Goal: Transaction & Acquisition: Purchase product/service

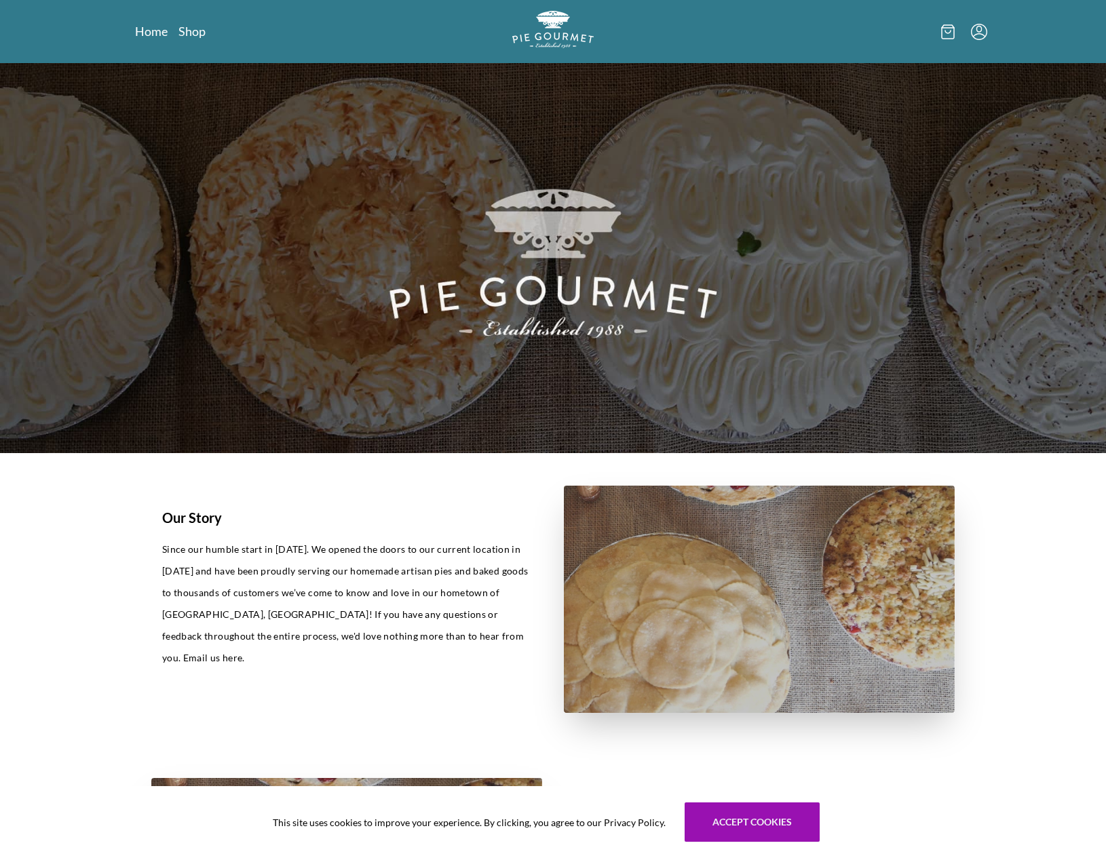
click at [977, 34] on icon "Menu" at bounding box center [979, 32] width 16 height 16
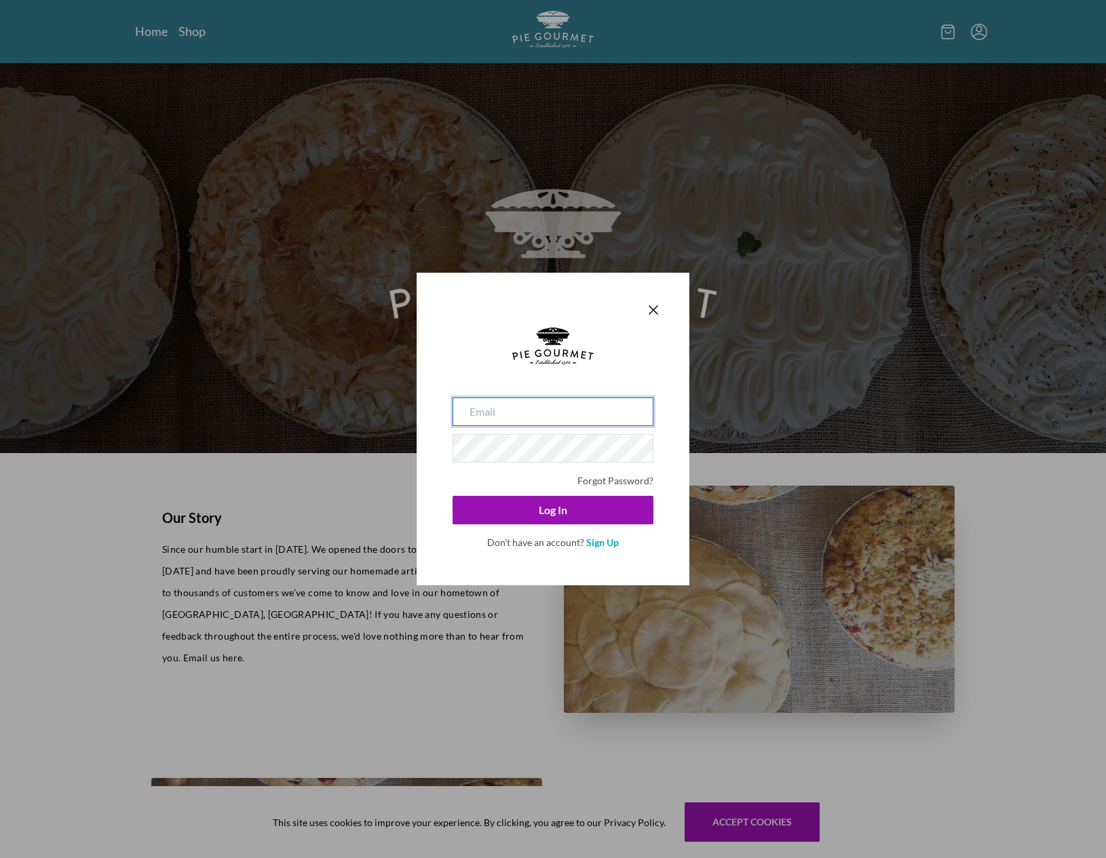
click at [545, 406] on input "email" at bounding box center [552, 412] width 201 height 28
type input "[EMAIL_ADDRESS][DOMAIN_NAME]"
click at [452, 496] on button "Log In" at bounding box center [552, 510] width 201 height 28
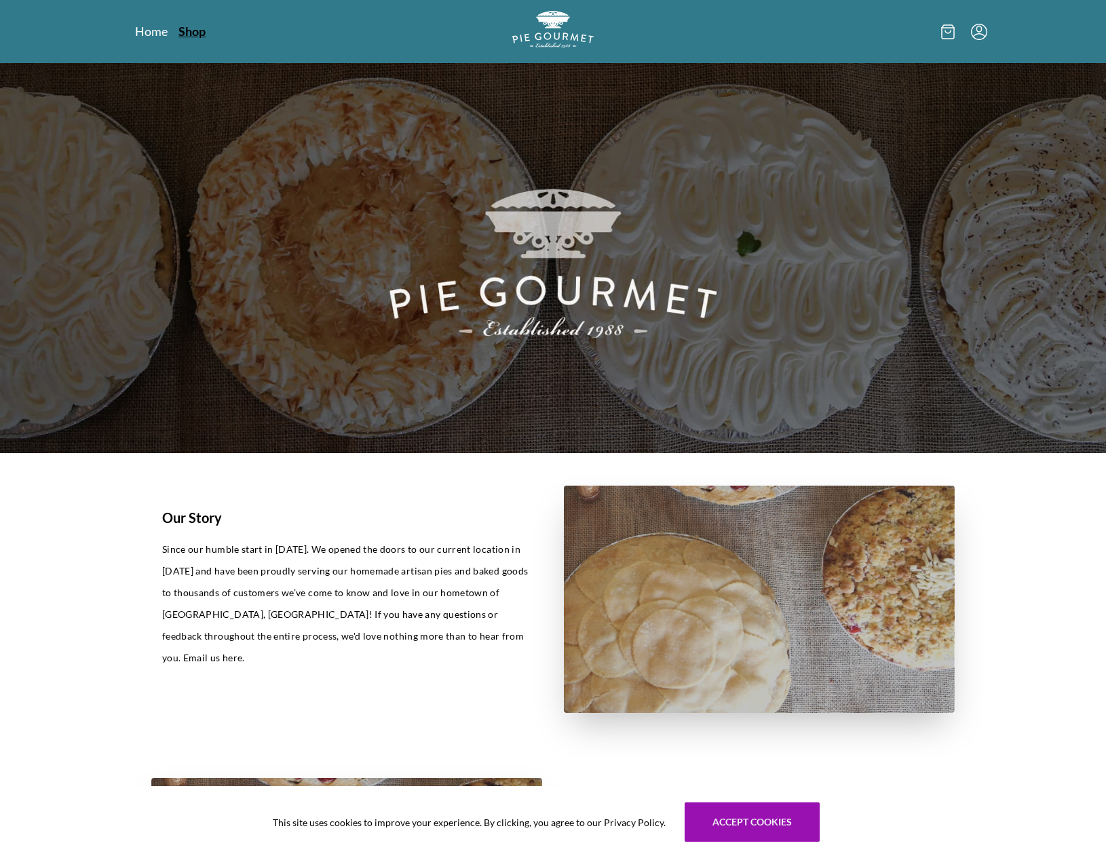
click at [191, 36] on link "Shop" at bounding box center [191, 31] width 27 height 16
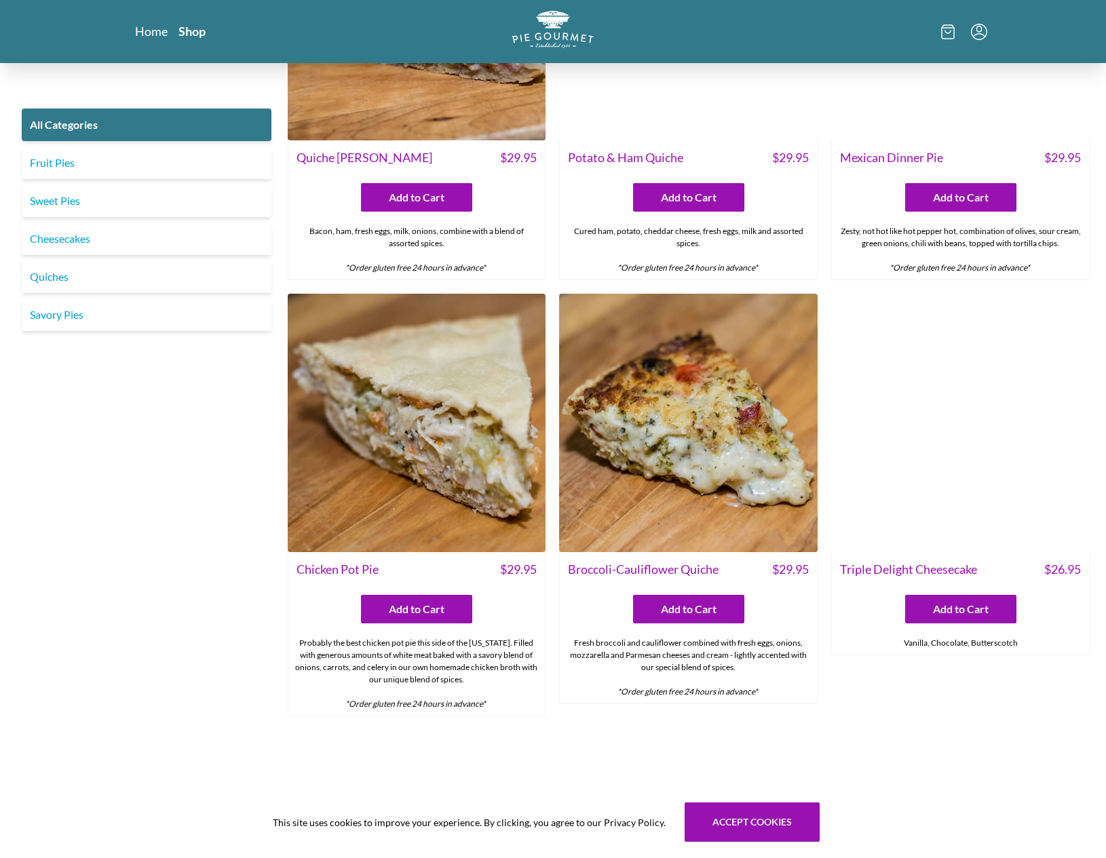
scroll to position [1834, 0]
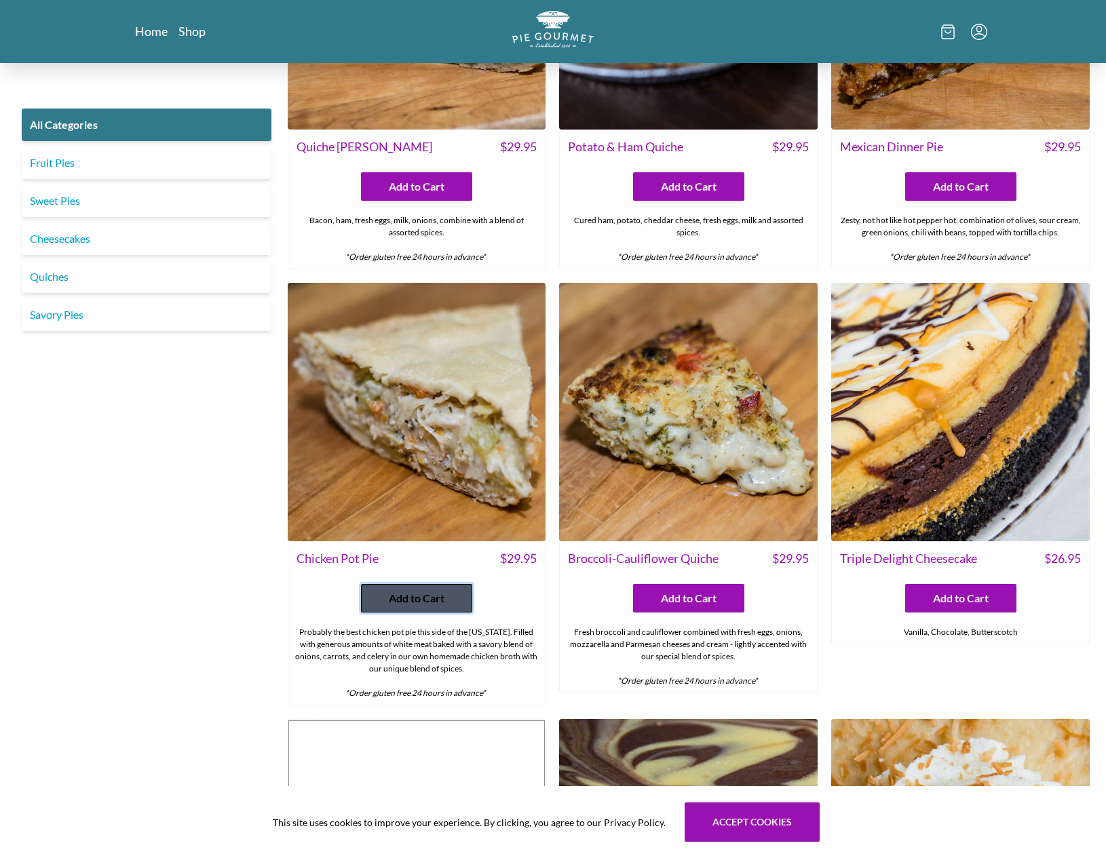
click at [426, 600] on span "Add to Cart" at bounding box center [417, 598] width 56 height 16
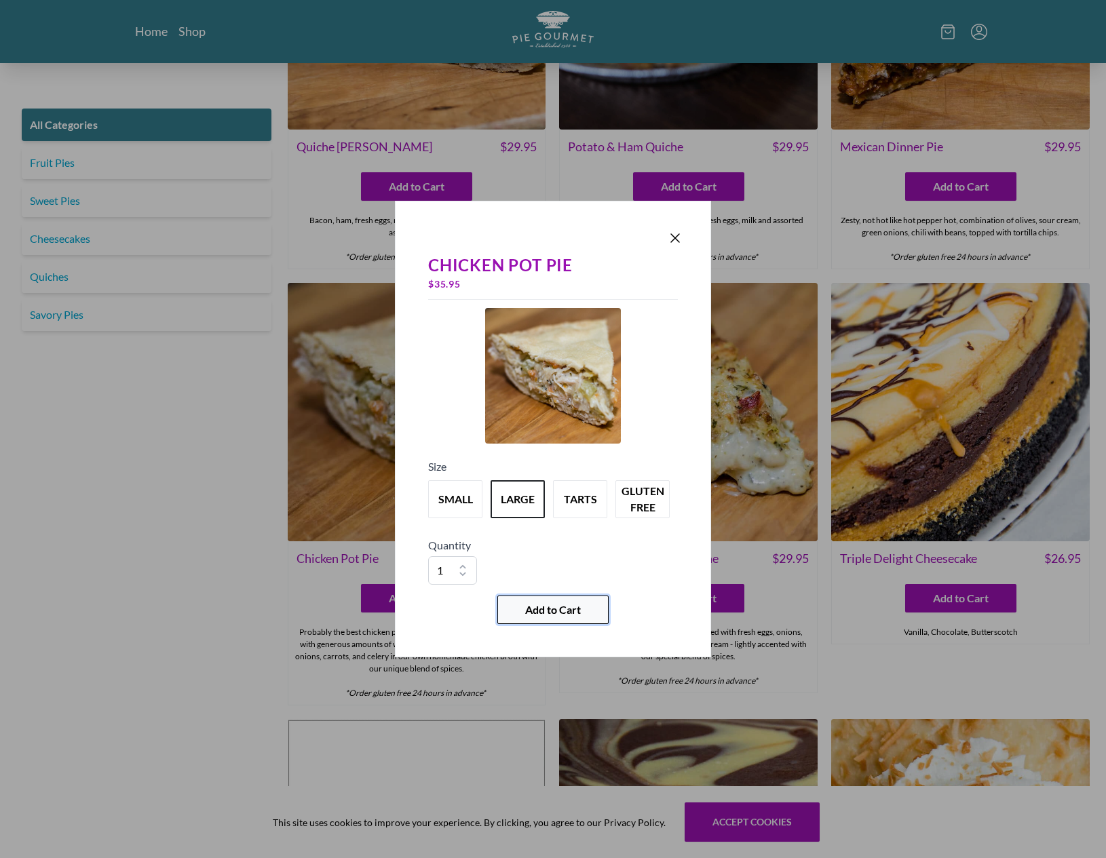
click at [544, 613] on span "Add to Cart" at bounding box center [553, 610] width 56 height 16
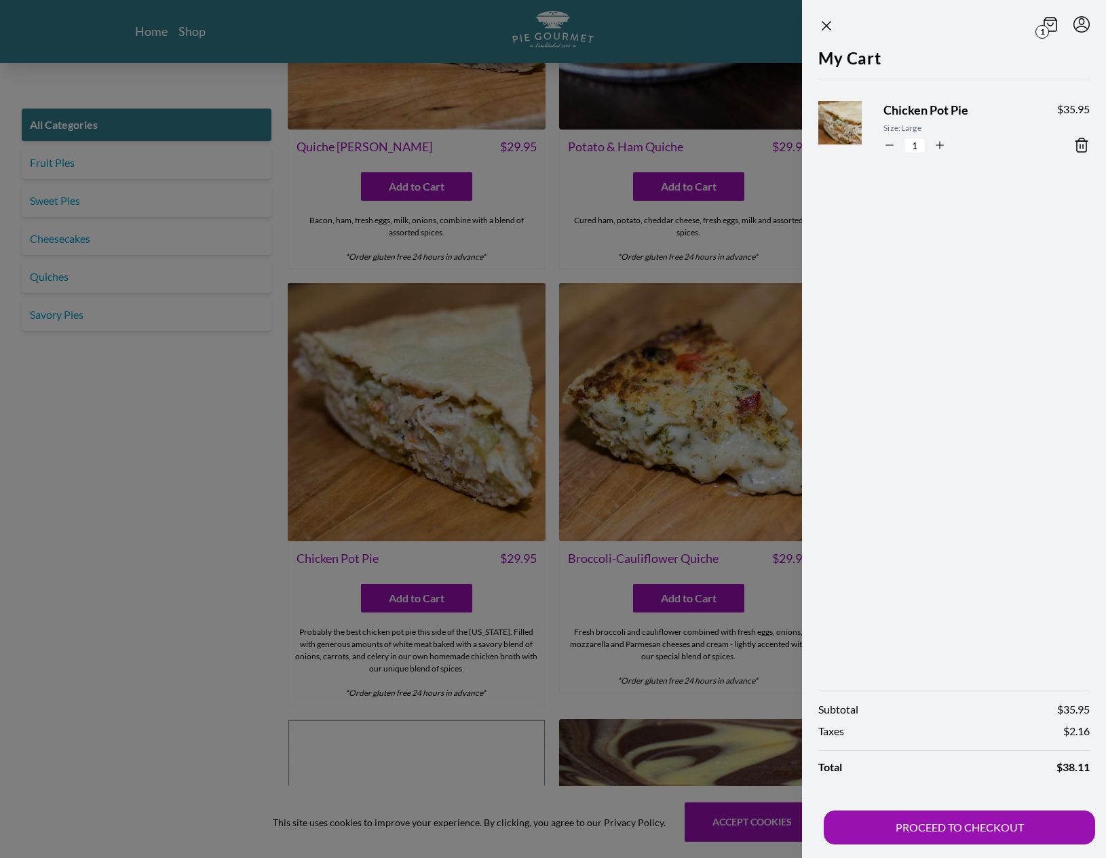
click at [164, 463] on div at bounding box center [553, 429] width 1106 height 858
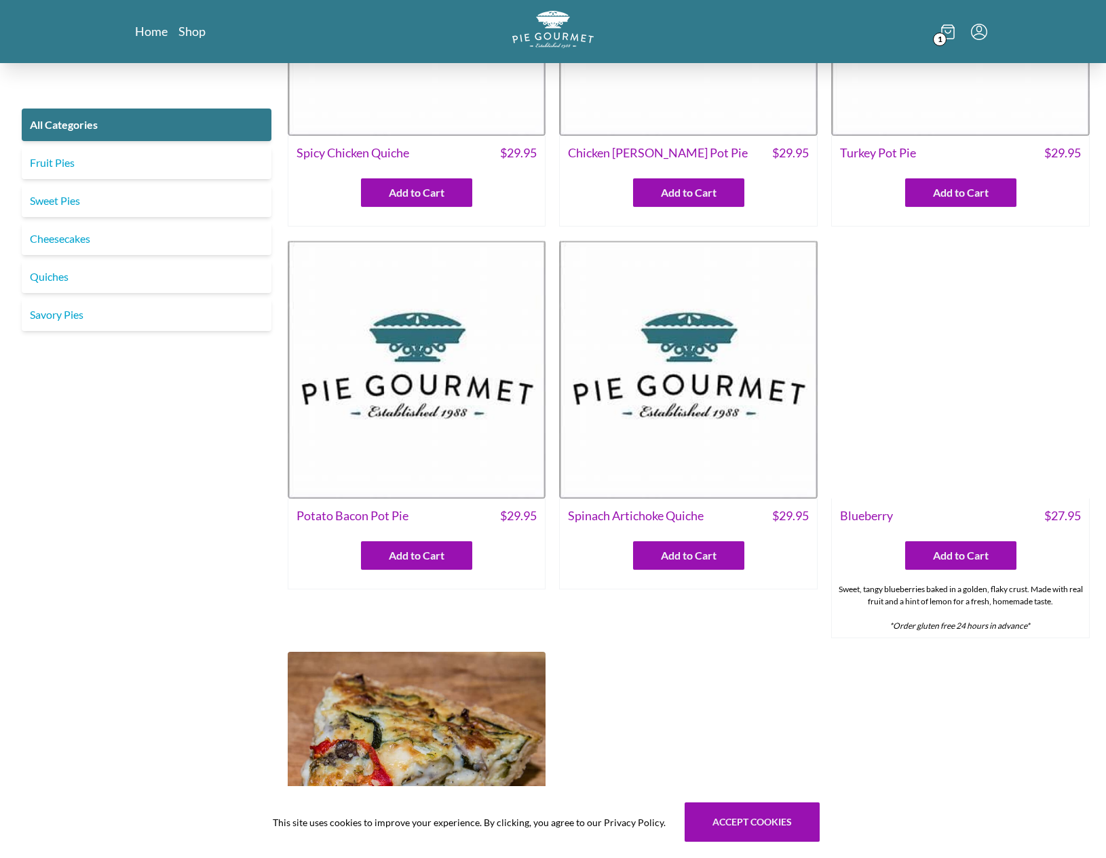
scroll to position [0, 0]
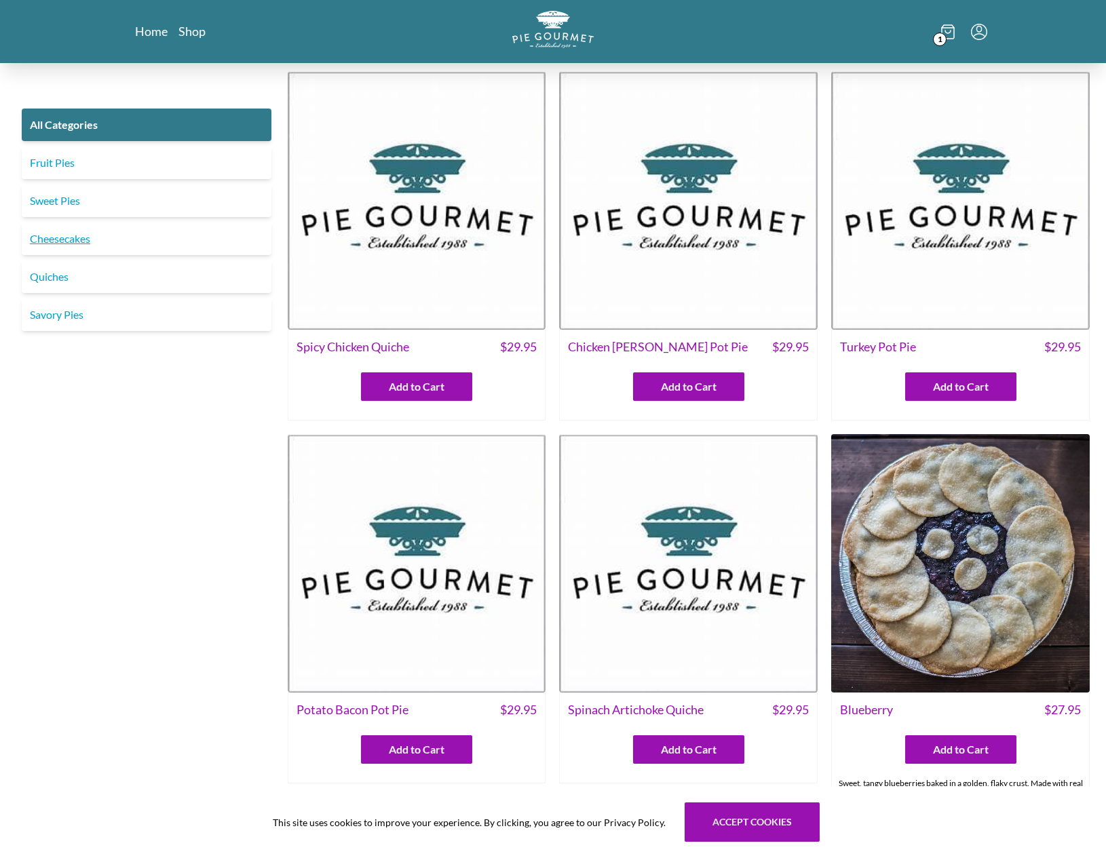
click at [42, 235] on link "Cheesecakes" at bounding box center [147, 238] width 250 height 33
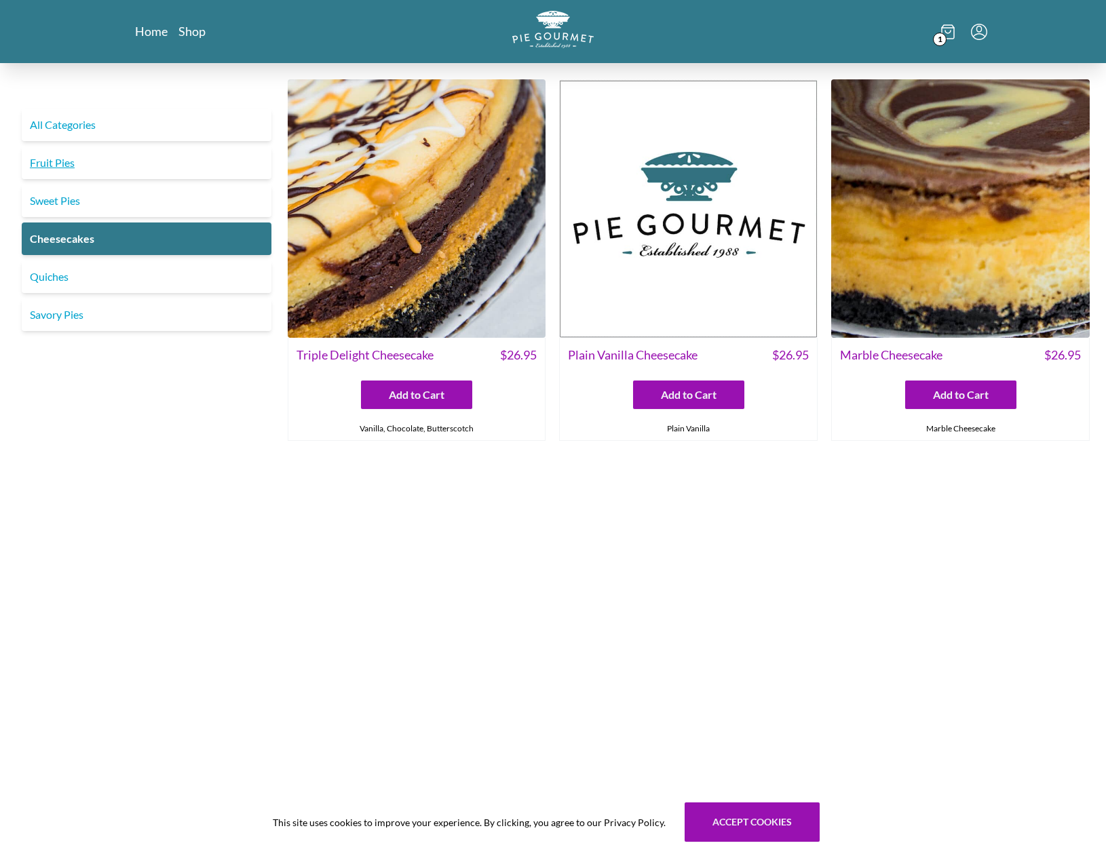
click at [34, 163] on link "Fruit Pies" at bounding box center [147, 163] width 250 height 33
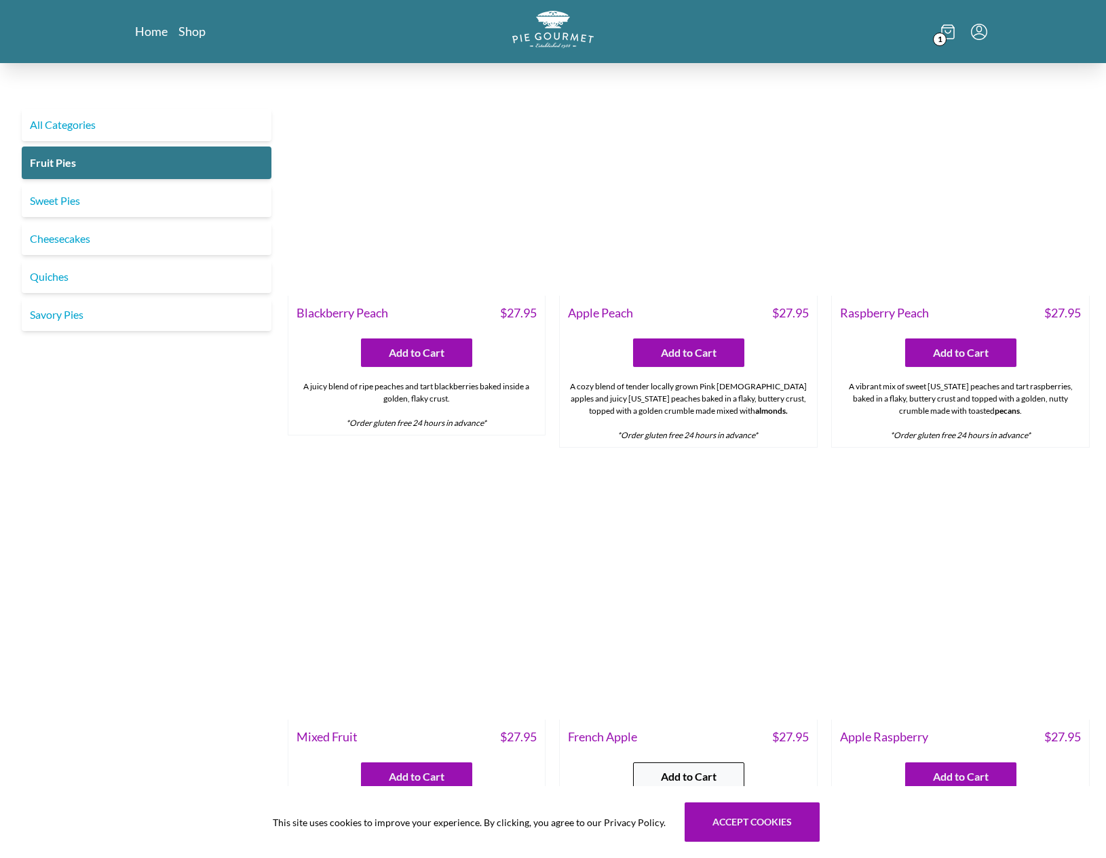
scroll to position [176, 0]
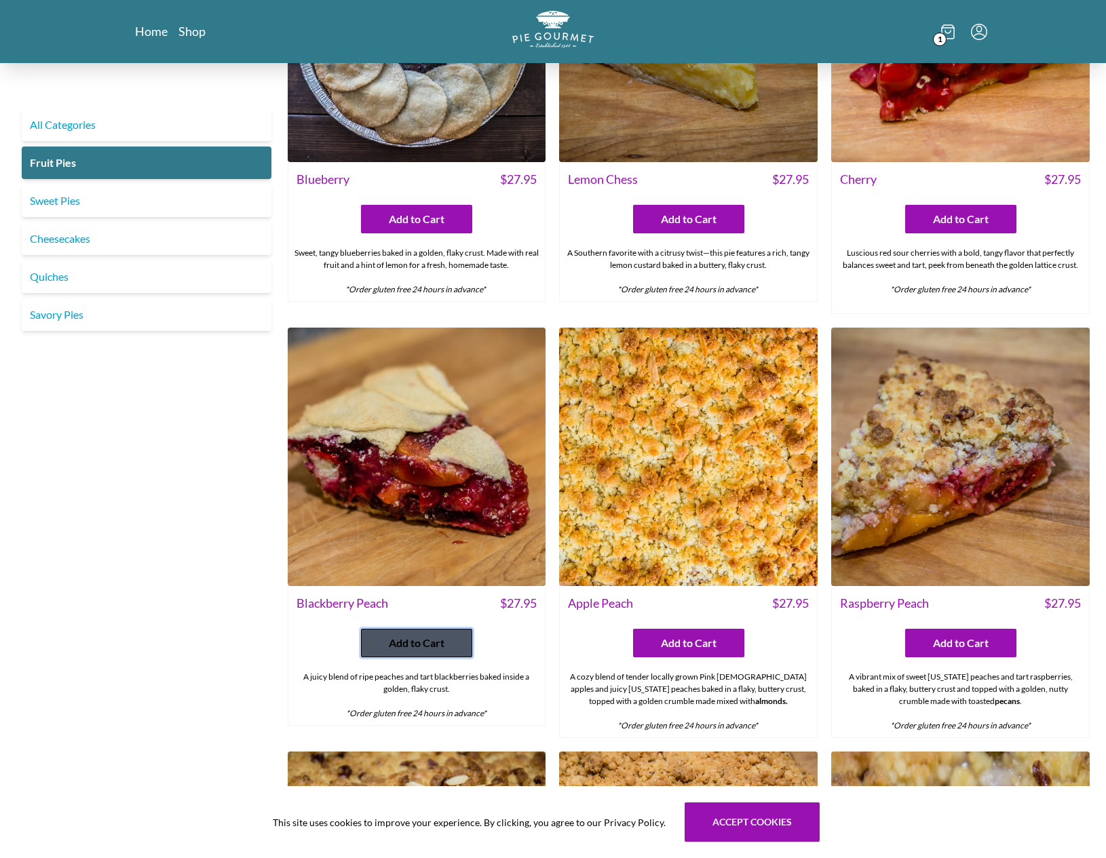
click at [423, 645] on span "Add to Cart" at bounding box center [417, 643] width 56 height 16
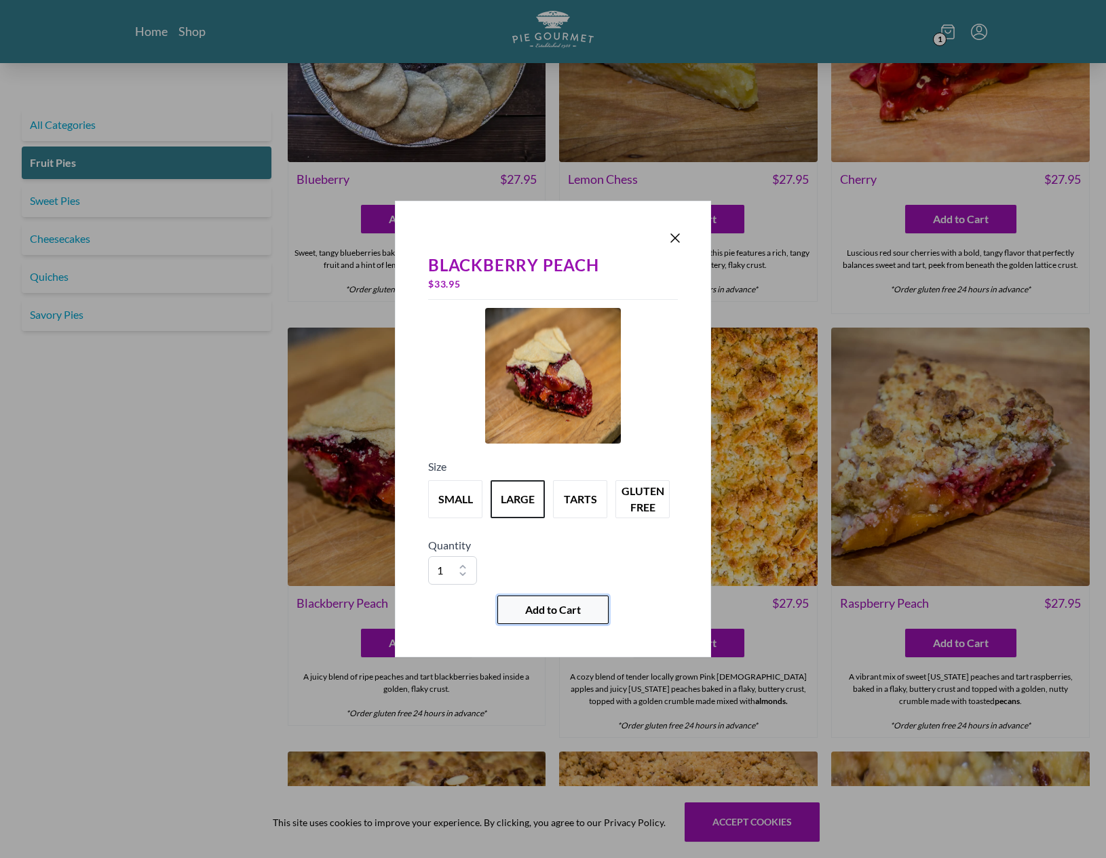
click at [551, 610] on span "Add to Cart" at bounding box center [553, 610] width 56 height 16
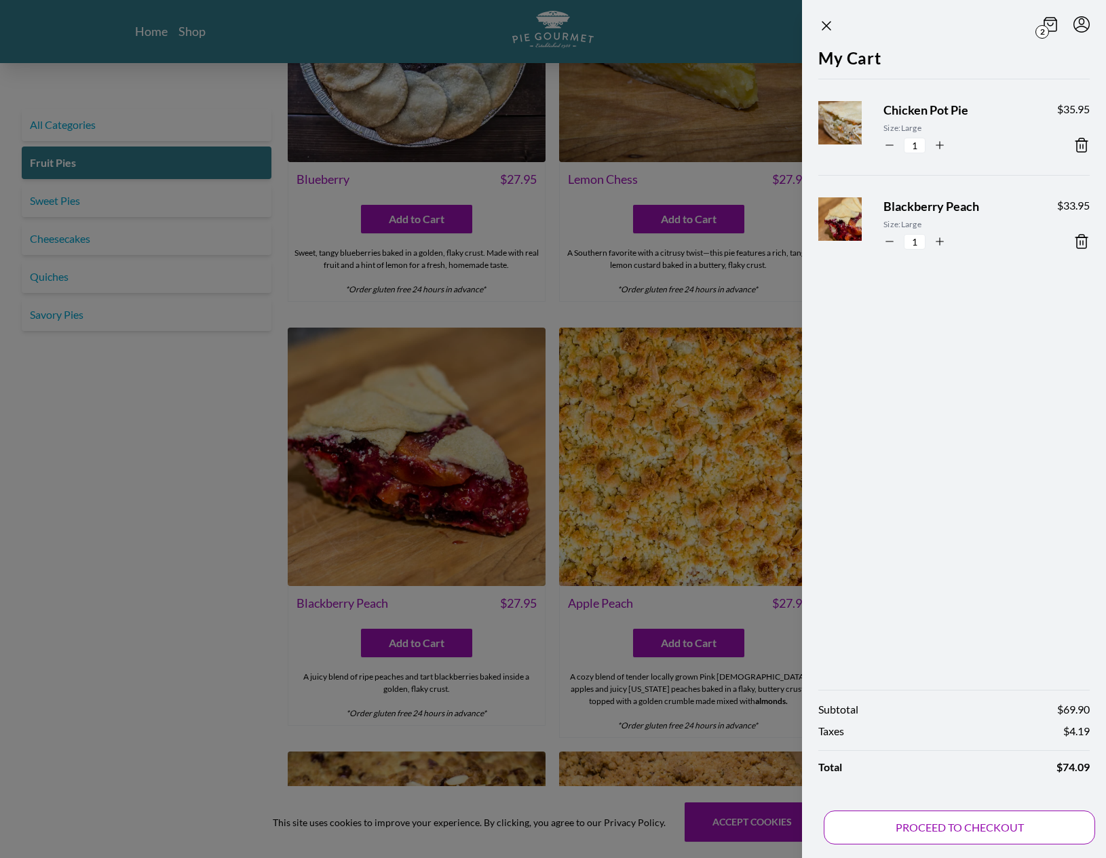
click at [856, 817] on button "PROCEED TO CHECKOUT" at bounding box center [958, 828] width 271 height 34
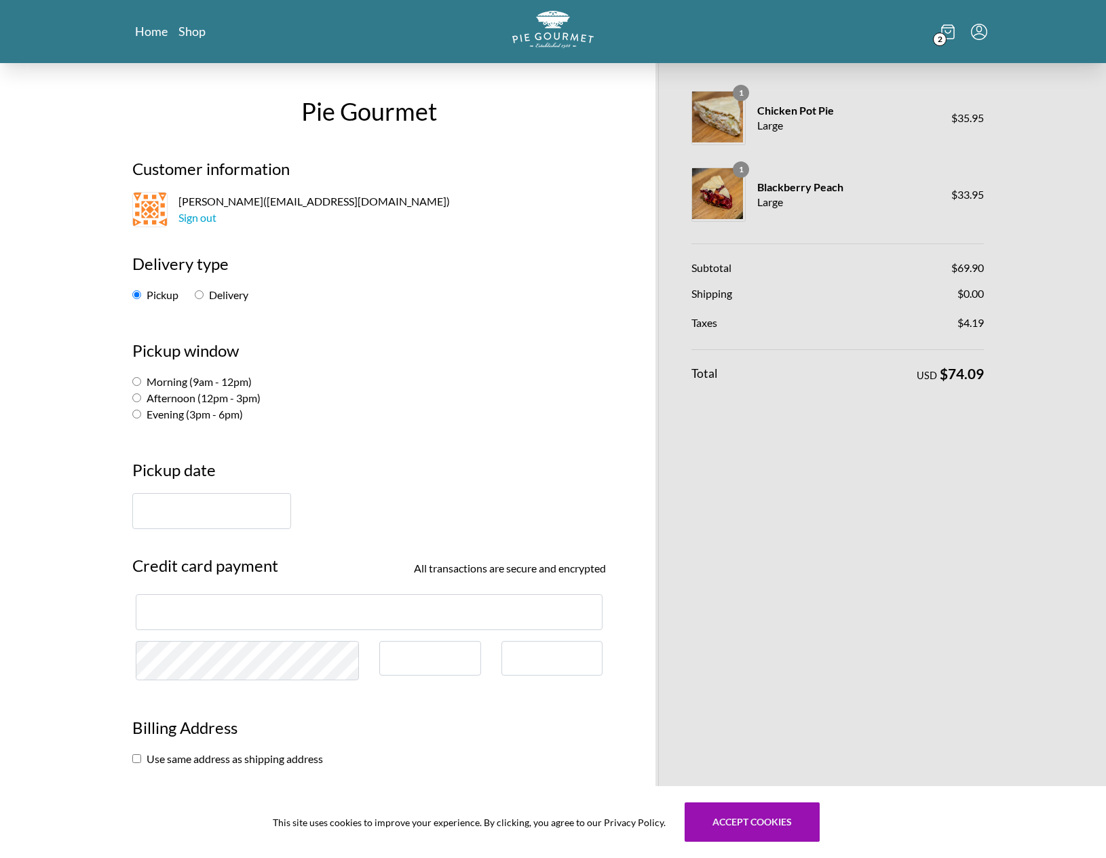
click at [195, 293] on input "Delivery" at bounding box center [199, 294] width 9 height 9
radio input "true"
select select "-1"
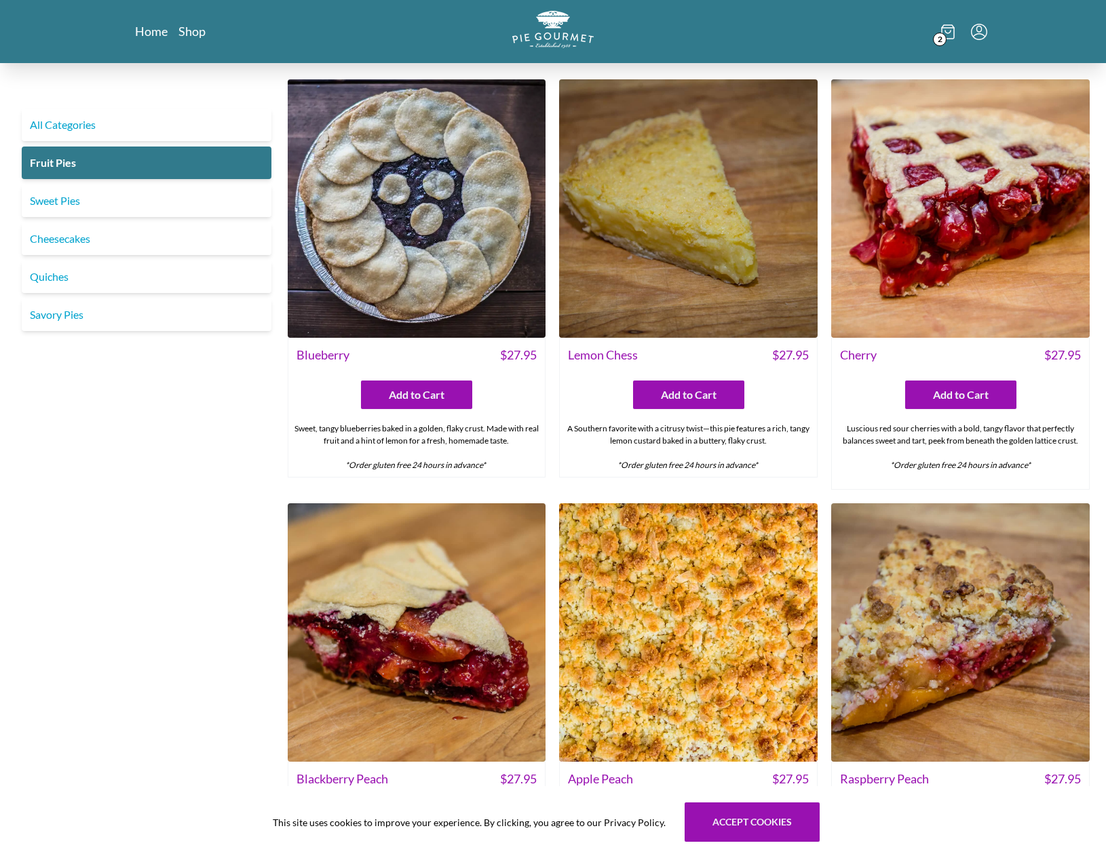
click at [939, 39] on span "2" at bounding box center [940, 40] width 14 height 14
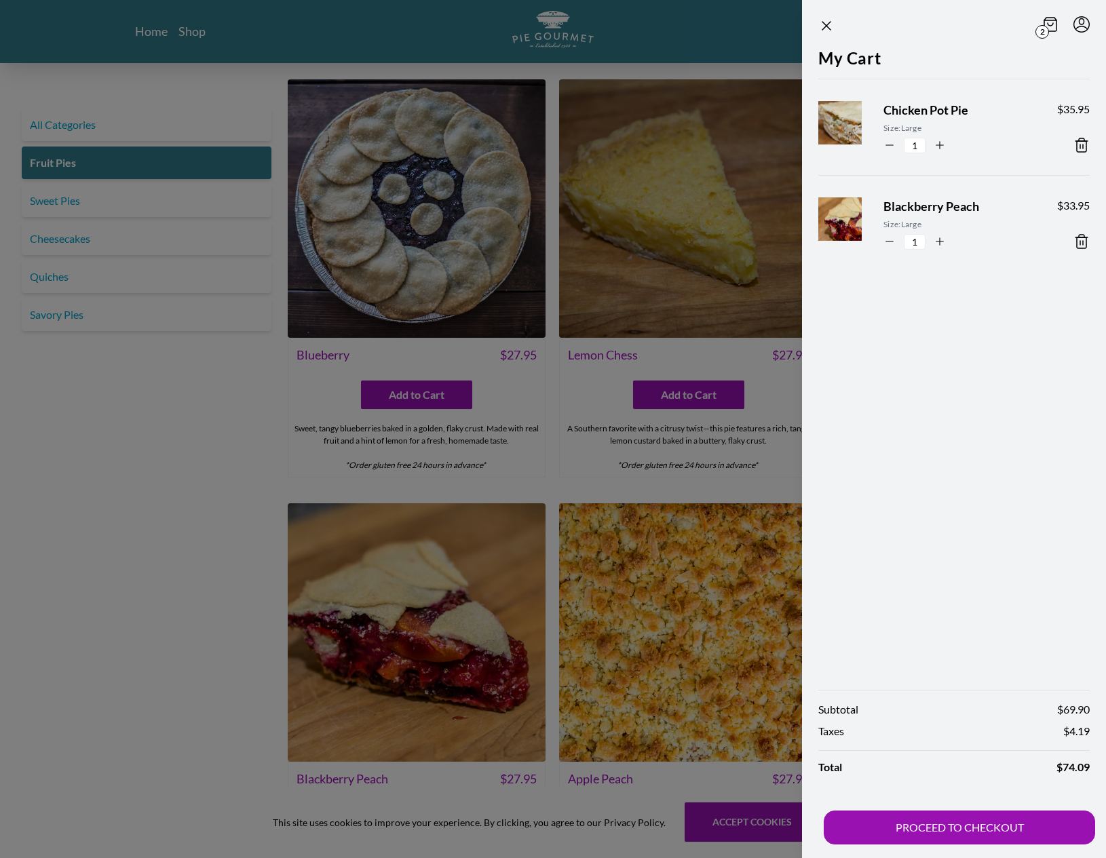
click at [1078, 243] on icon at bounding box center [1081, 241] width 16 height 16
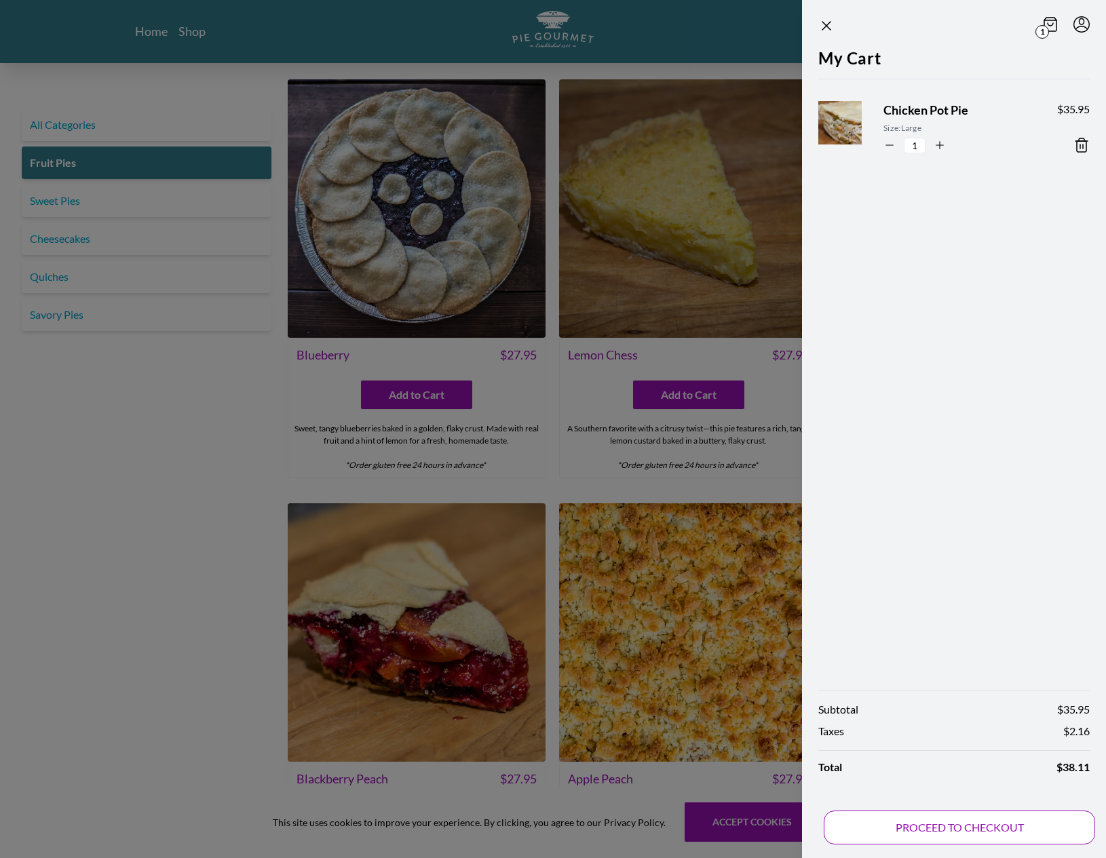
click at [968, 814] on button "PROCEED TO CHECKOUT" at bounding box center [958, 828] width 271 height 34
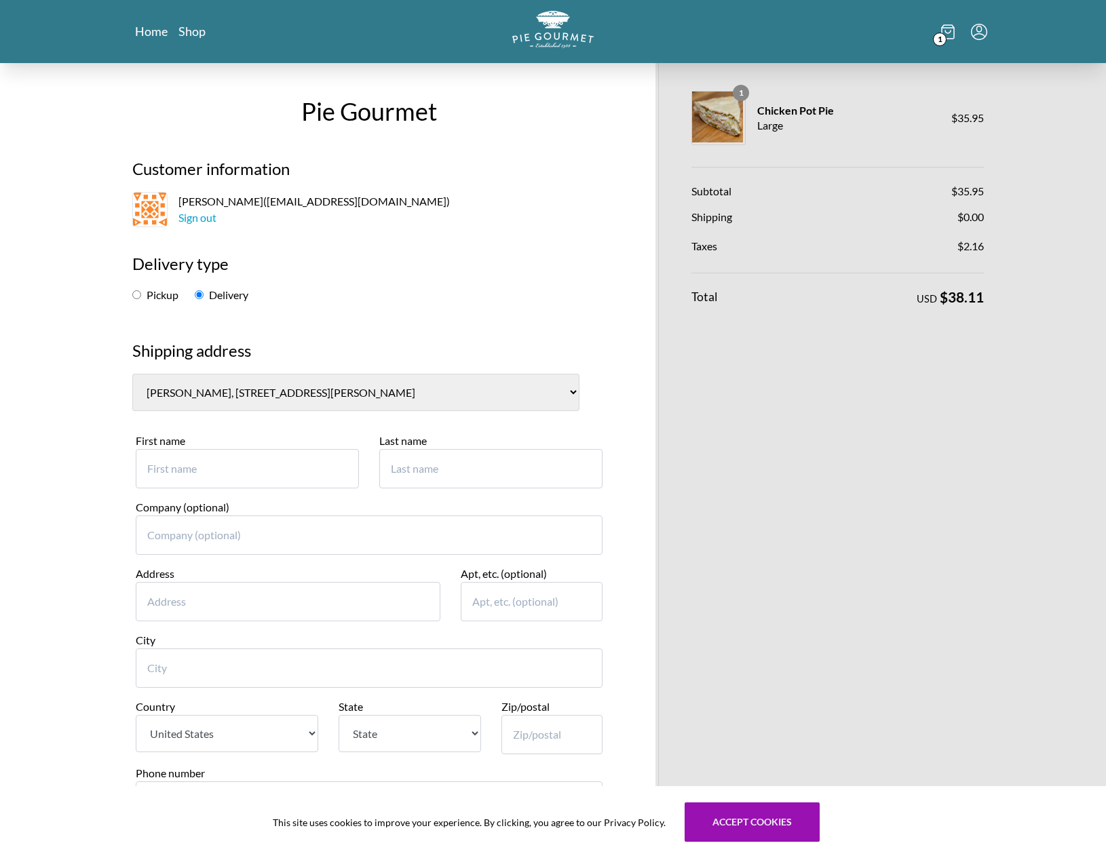
click at [168, 406] on select "[PERSON_NAME], [STREET_ADDRESS][PERSON_NAME] [PERSON_NAME], [STREET_ADDRESS][GE…" at bounding box center [355, 392] width 447 height 37
click at [132, 374] on select "[PERSON_NAME], [STREET_ADDRESS][PERSON_NAME] [PERSON_NAME], [STREET_ADDRESS][GE…" at bounding box center [355, 392] width 447 height 37
click at [227, 472] on input "First name" at bounding box center [247, 468] width 223 height 39
type input "[PERSON_NAME]"
type input "Long"
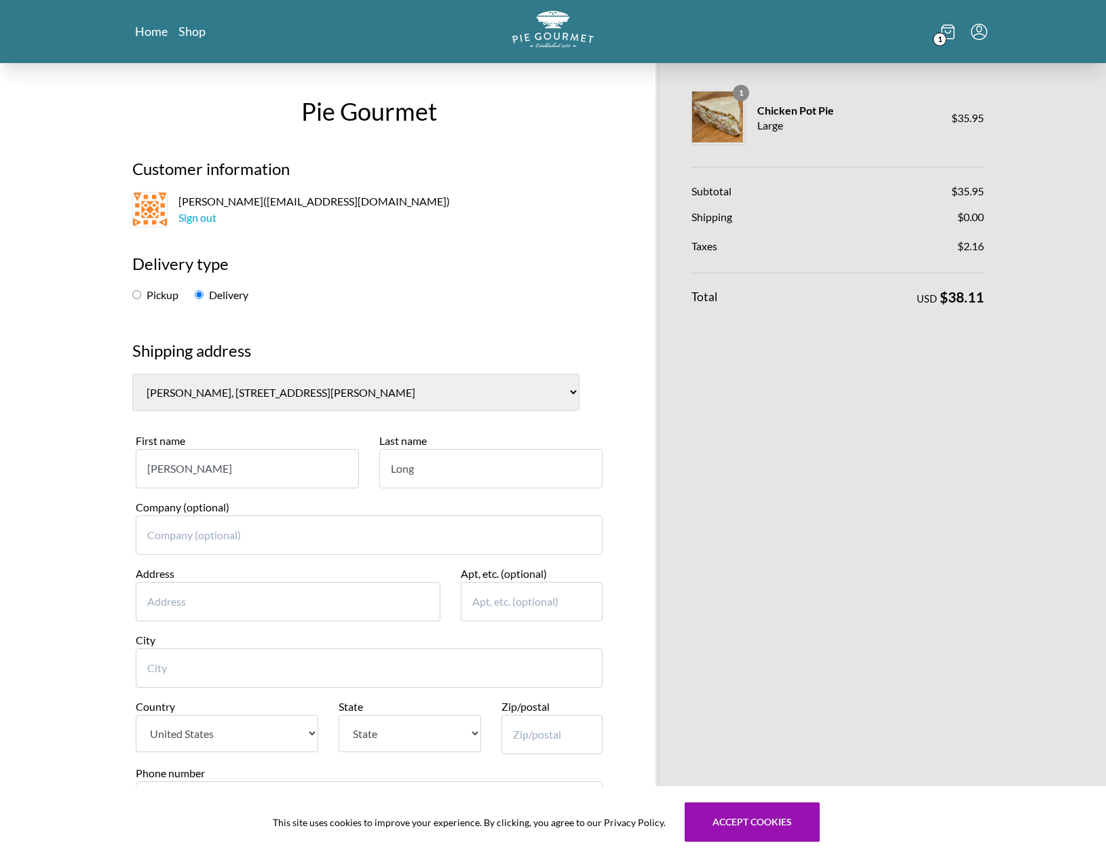
click at [207, 582] on input "Address" at bounding box center [288, 601] width 305 height 39
type input "25813 Rcing Sun Dr"
type input "Aldie"
select select "VA"
type input "20105"
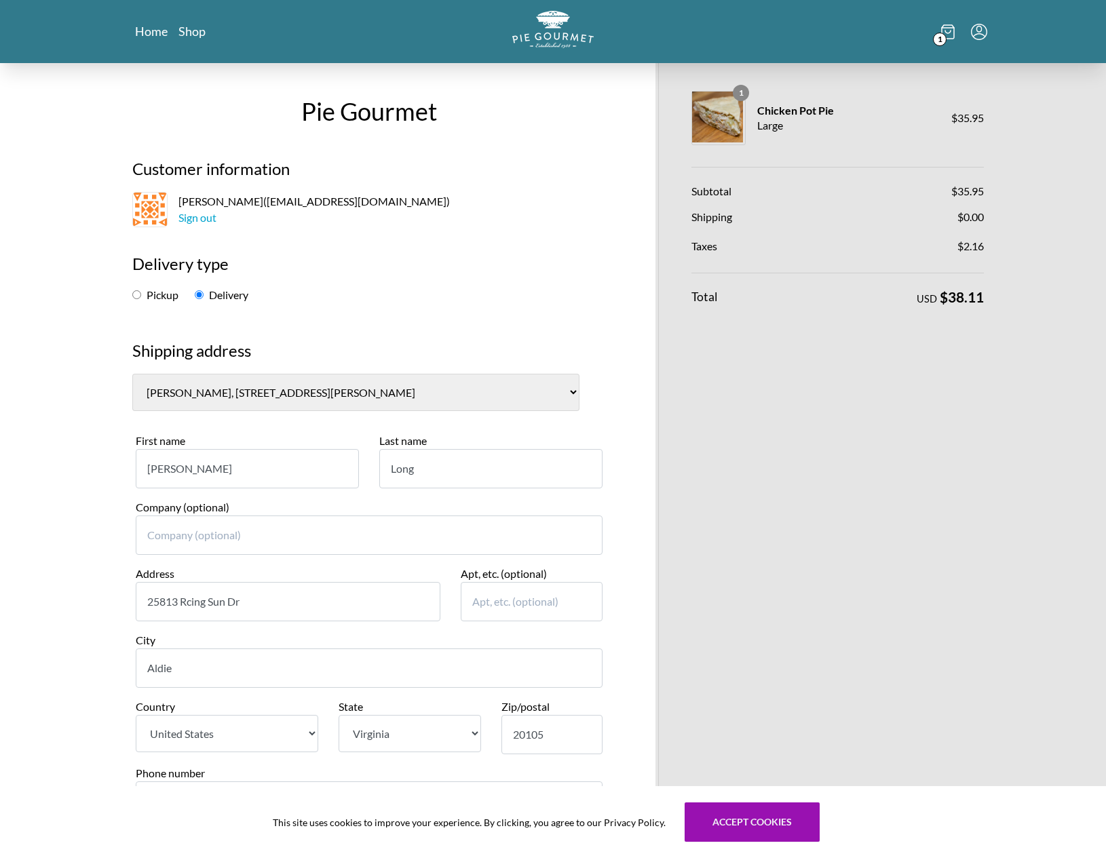
click at [200, 610] on input "25813 Rcing Sun Dr" at bounding box center [288, 601] width 305 height 39
click at [192, 600] on input "25813 Rcing Sun Dr" at bounding box center [288, 601] width 305 height 39
type input "25813 Racing Sun Dr"
click at [559, 361] on h3 "Shipping address" at bounding box center [368, 355] width 473 height 35
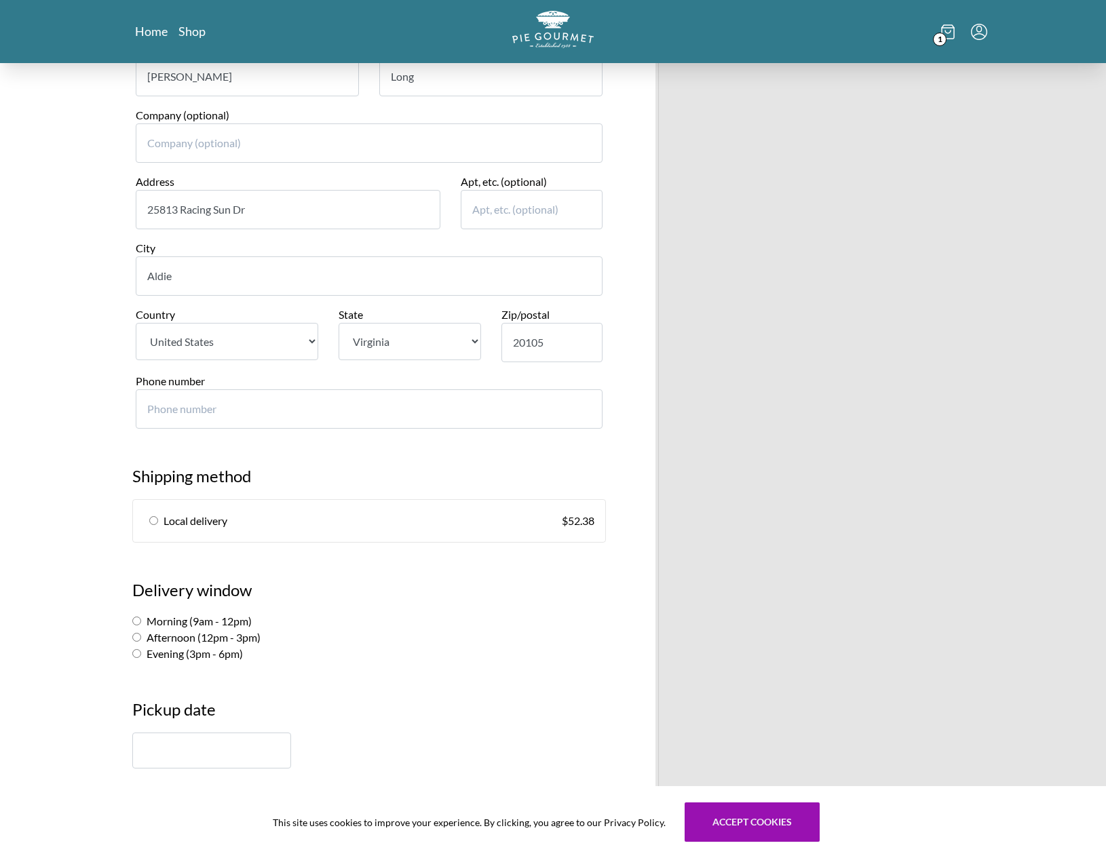
scroll to position [481, 0]
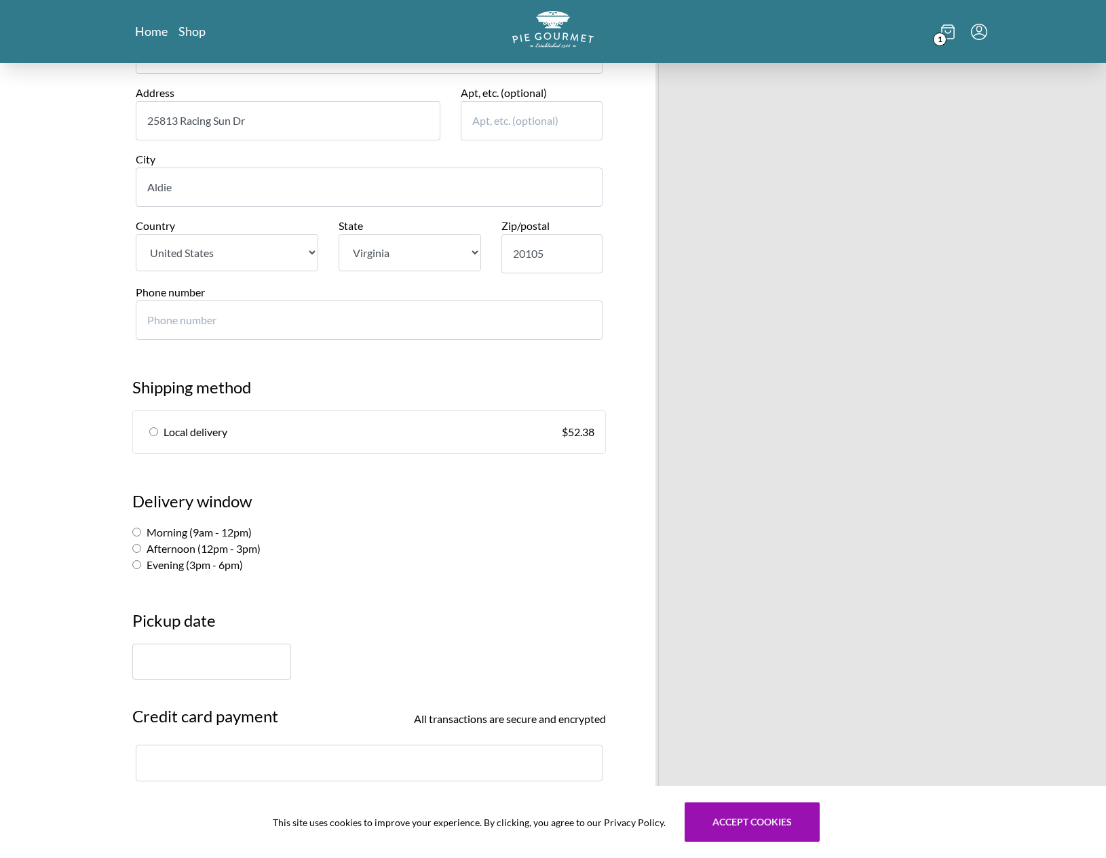
click at [159, 435] on link "Local delivery $ 52.38" at bounding box center [369, 432] width 472 height 42
radio input "true"
click at [203, 659] on input "text" at bounding box center [211, 662] width 159 height 36
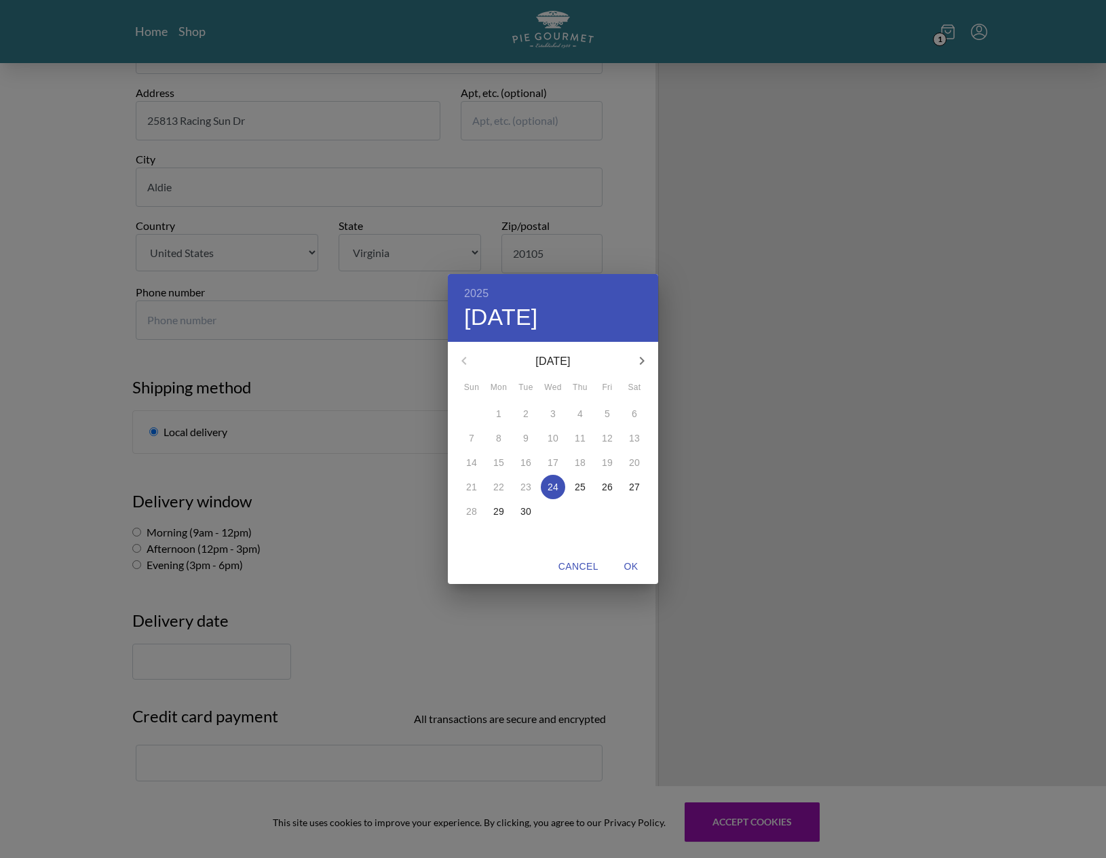
click at [634, 492] on p "27" at bounding box center [634, 487] width 11 height 14
click at [626, 558] on span "OK" at bounding box center [631, 566] width 33 height 17
type input "[DATE]"
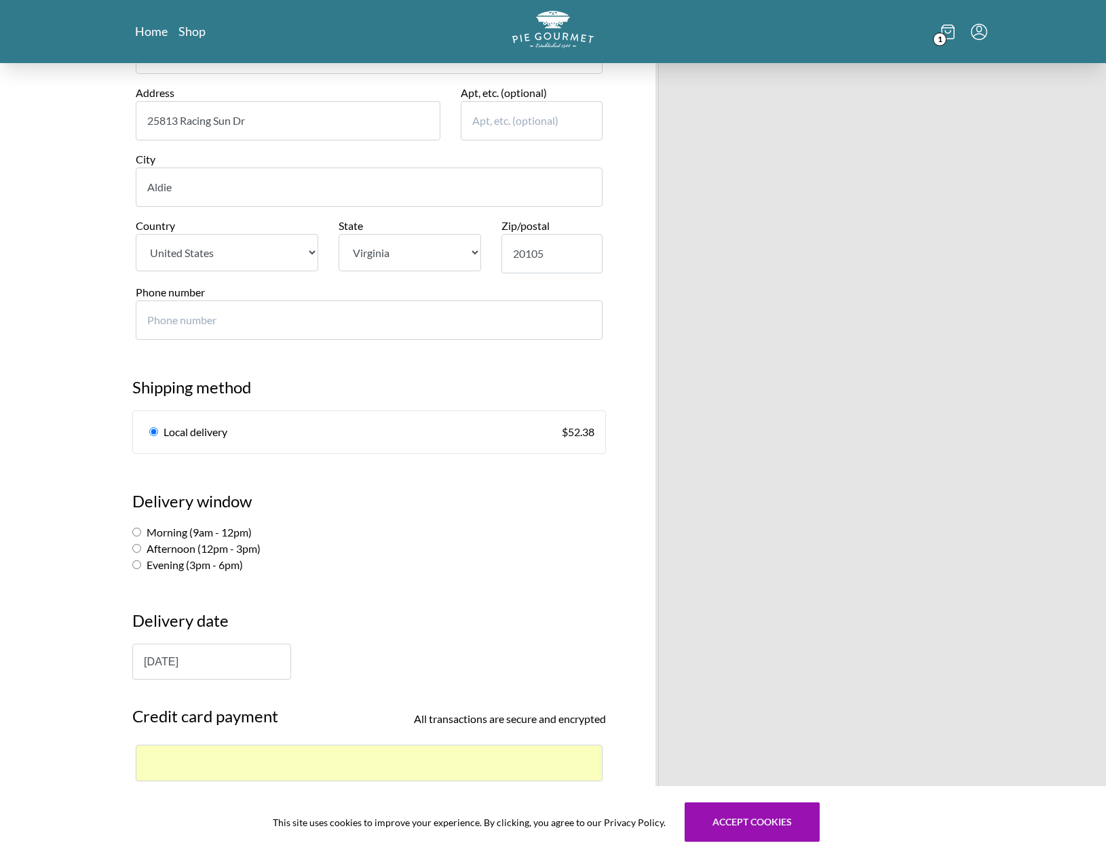
click at [140, 532] on input "Morning (9am - 12pm)" at bounding box center [136, 532] width 9 height 9
radio input "true"
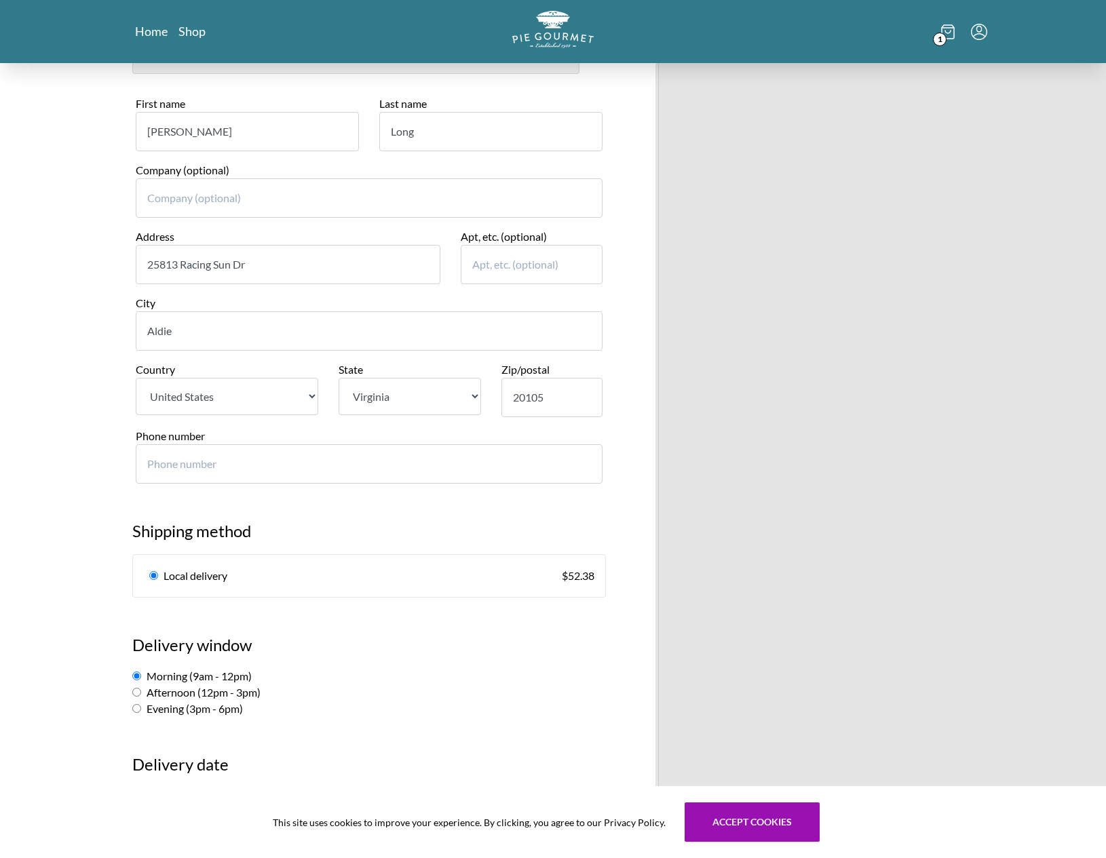
scroll to position [316, 0]
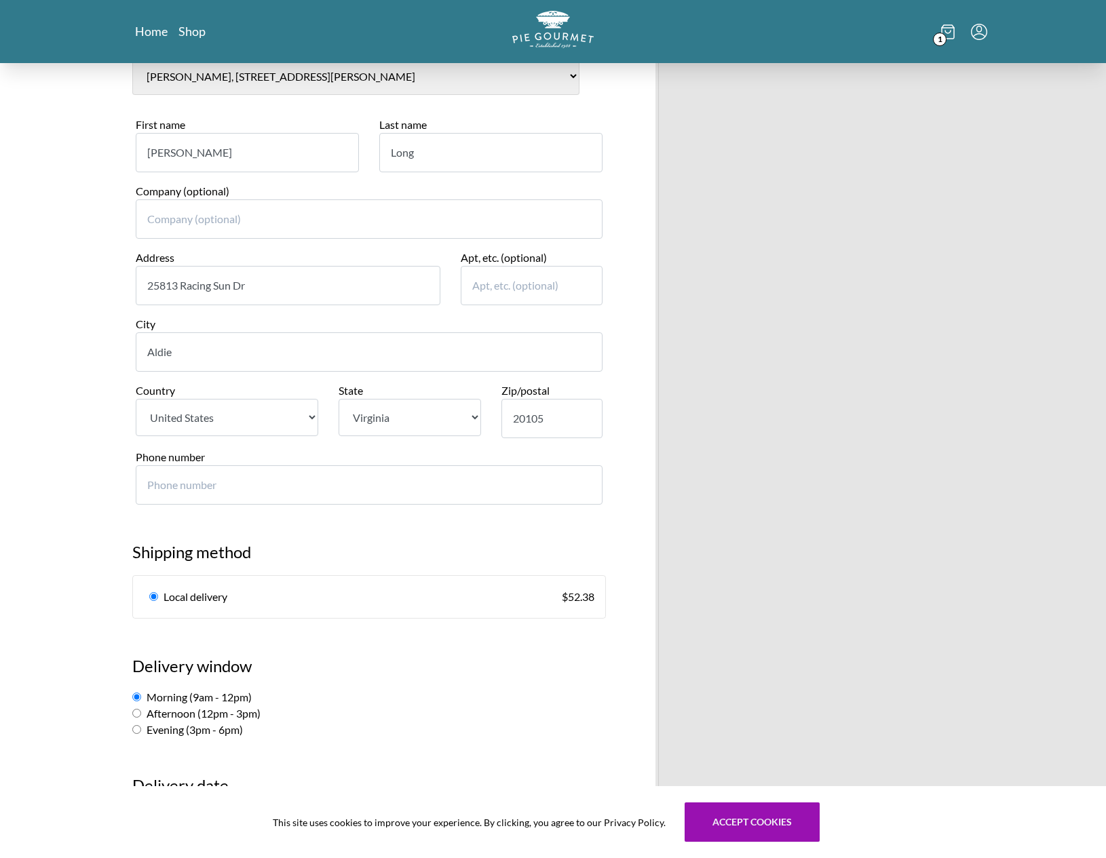
click at [367, 490] on input "Phone number" at bounding box center [369, 484] width 467 height 39
type input "7036741777"
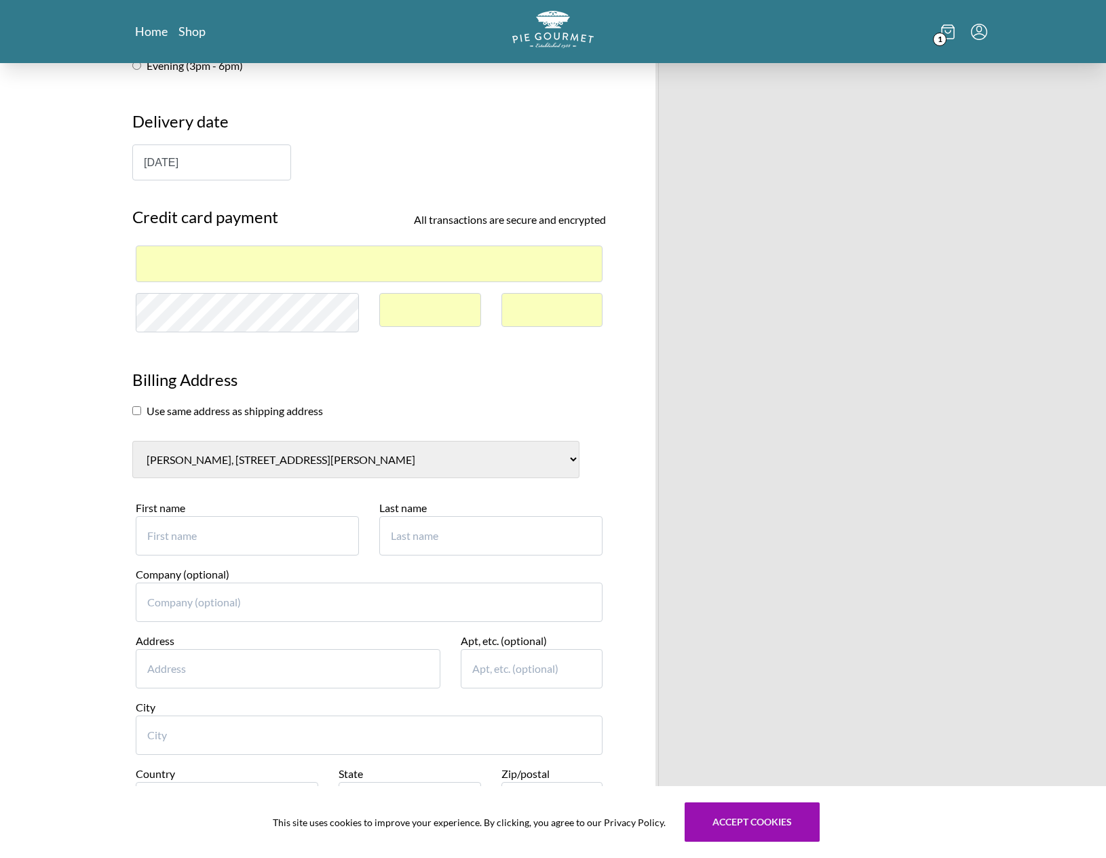
scroll to position [982, 0]
click at [263, 543] on input "First name" at bounding box center [247, 534] width 223 height 39
type input "[PERSON_NAME]"
type input "7"
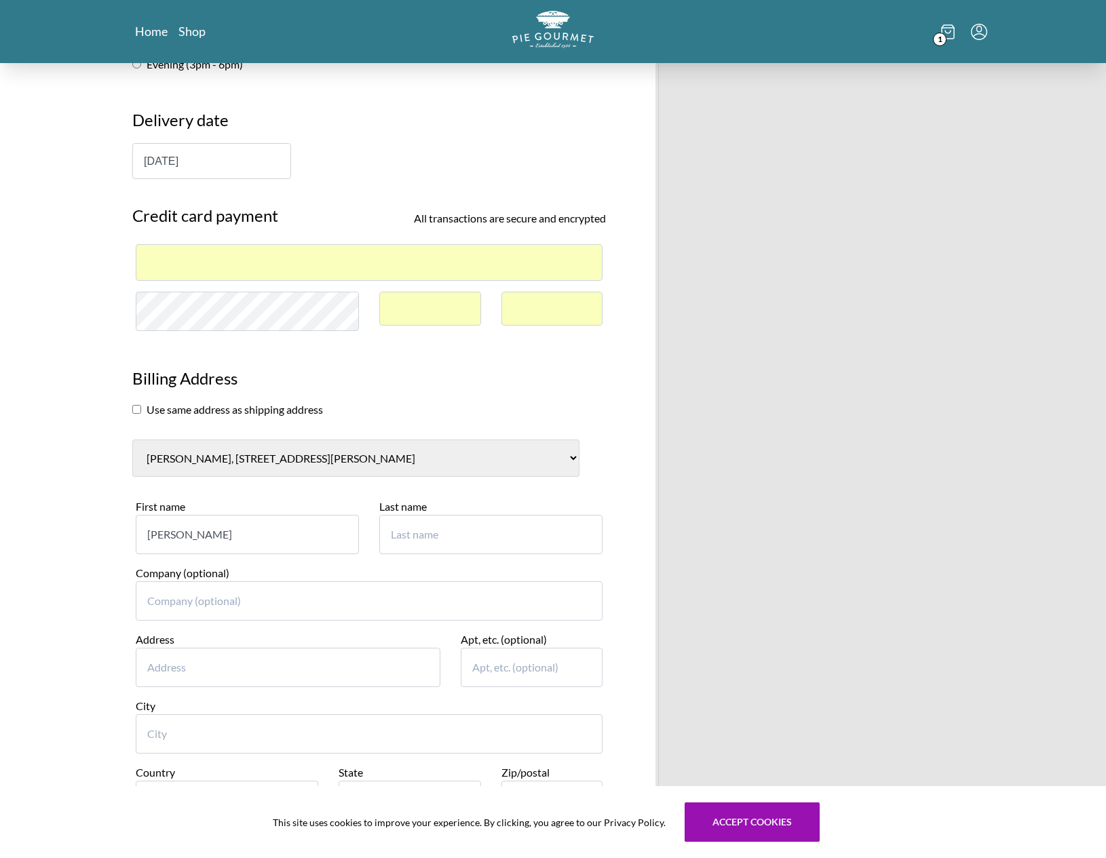
type input "7"
type input "[PERSON_NAME]"
click at [254, 672] on input "Address" at bounding box center [288, 667] width 305 height 39
type input "[STREET_ADDRESS]"
type input "[PERSON_NAME]"
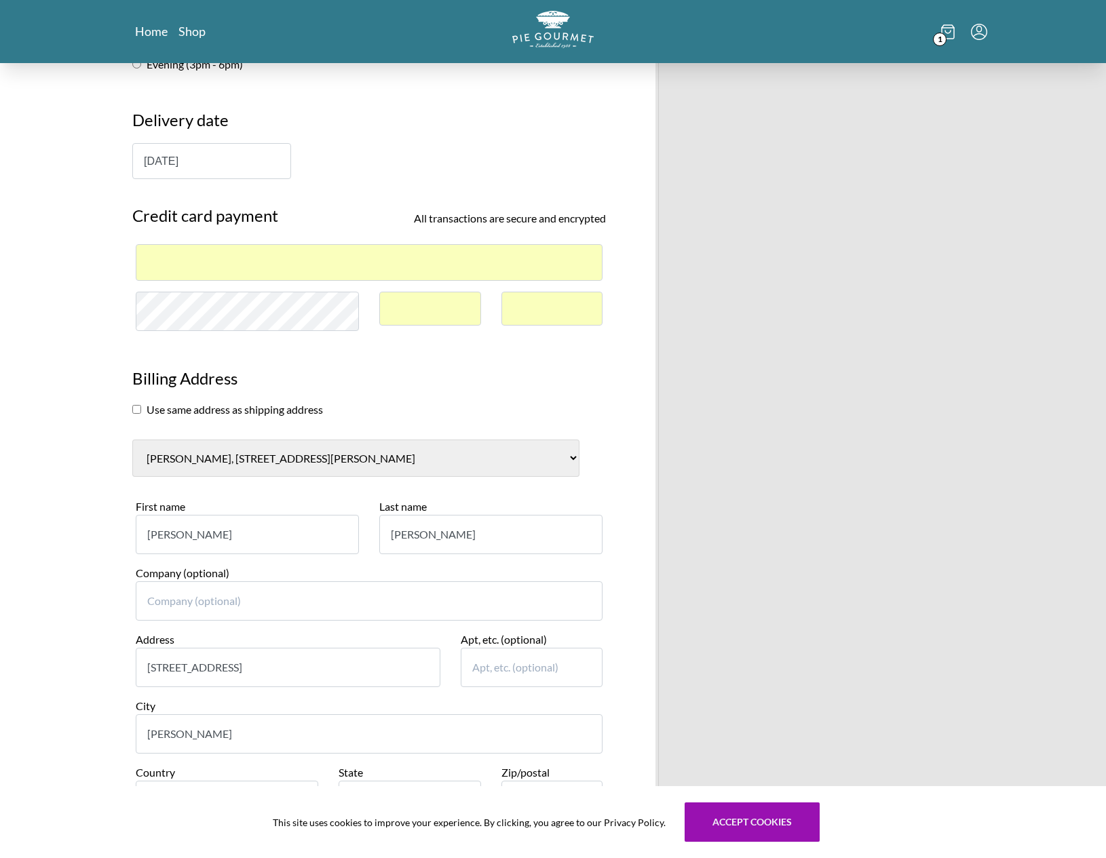
select select "VA"
type input "20124"
type input "7036741777"
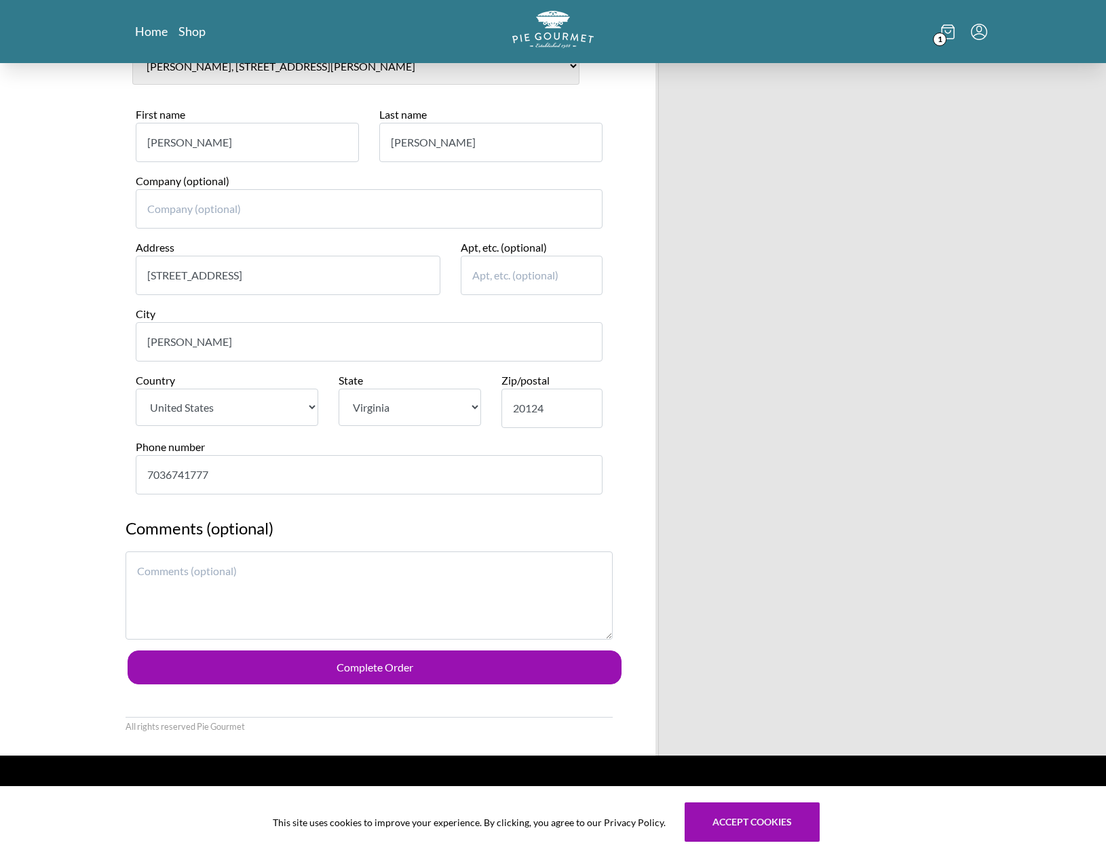
scroll to position [1410, 0]
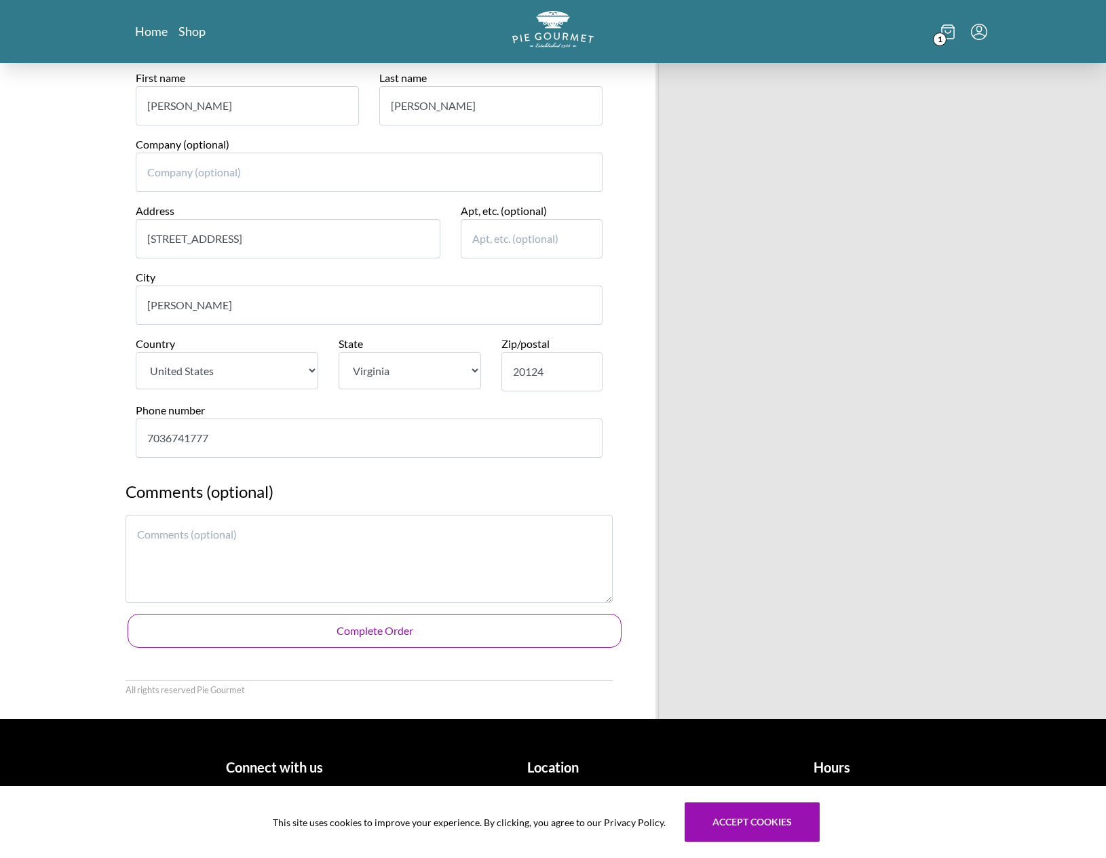
click at [362, 634] on button "Complete Order" at bounding box center [375, 631] width 494 height 34
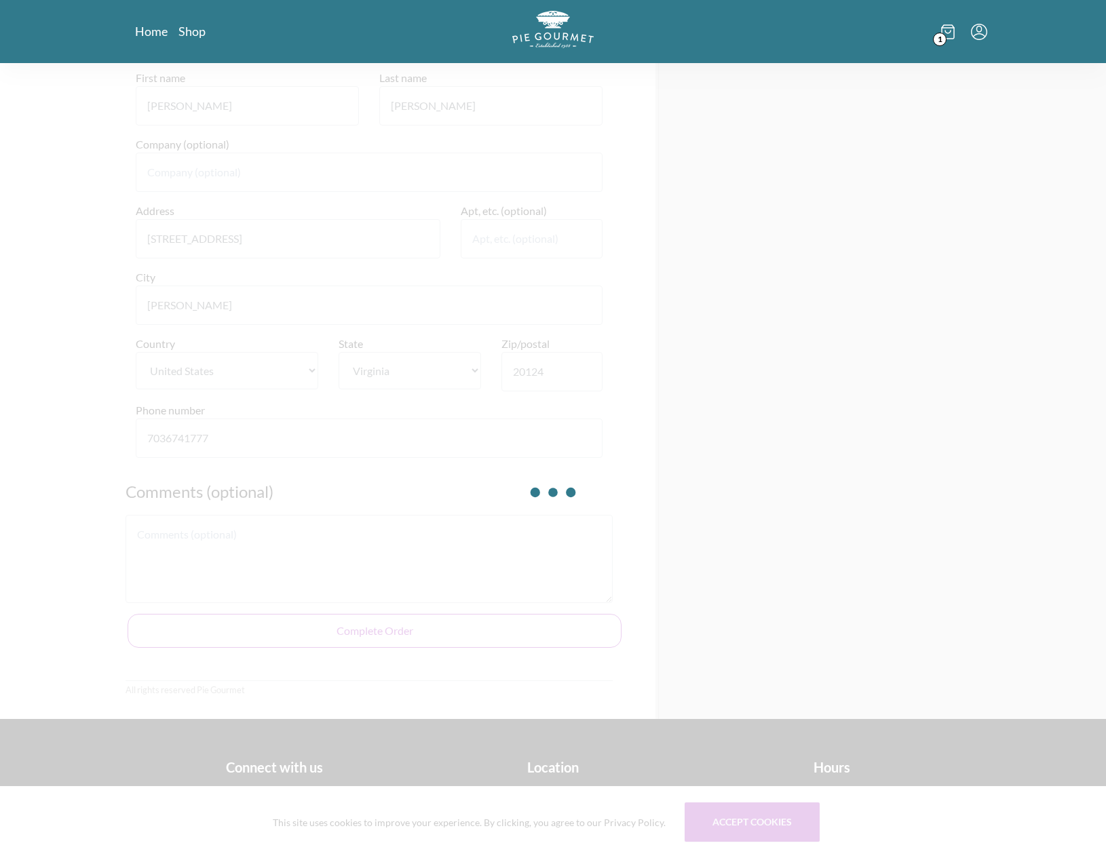
click at [897, 197] on div at bounding box center [553, 492] width 1106 height 858
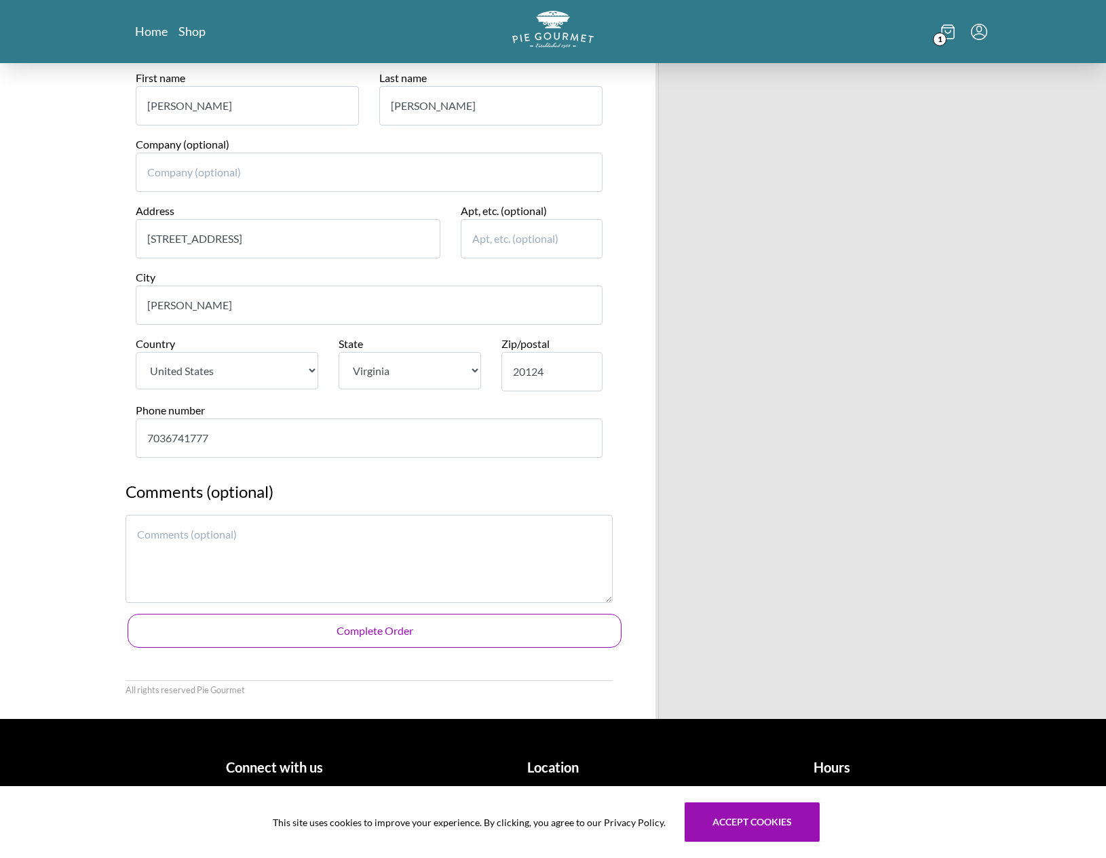
click at [416, 631] on button "Complete Order" at bounding box center [375, 631] width 494 height 34
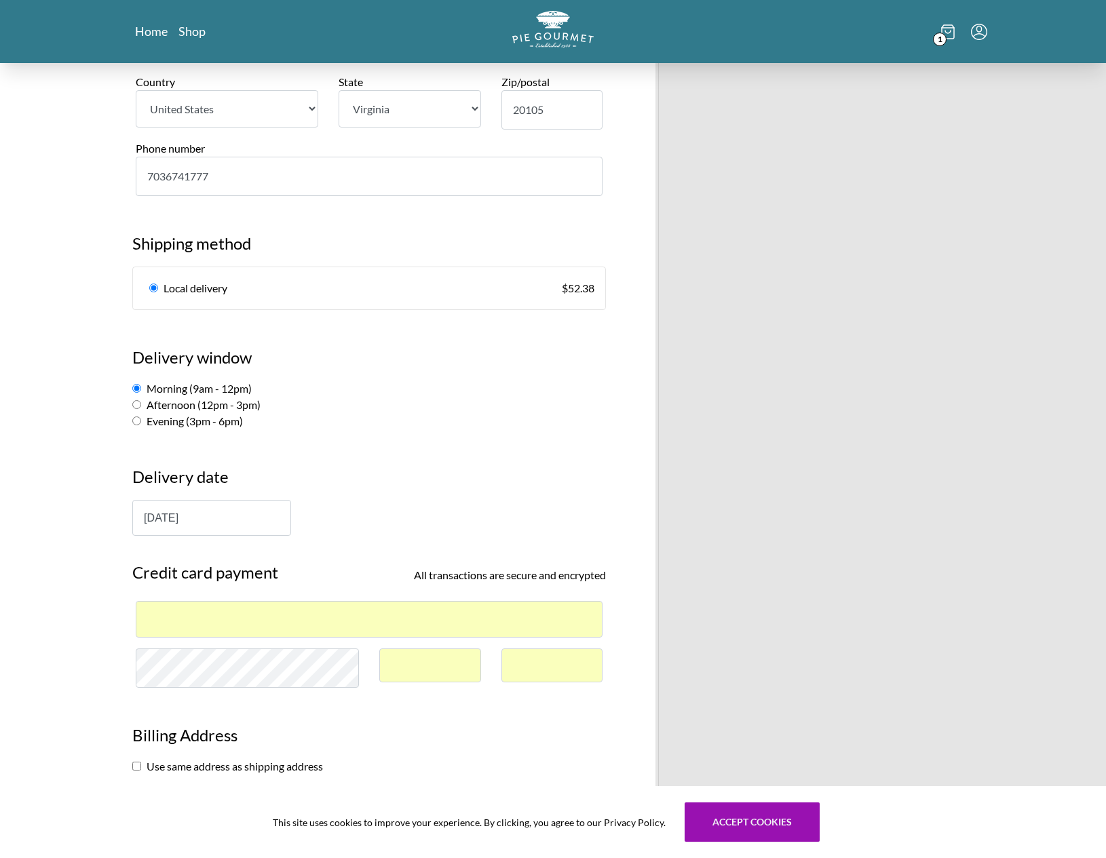
scroll to position [625, 0]
click at [636, 454] on div "1 Chicken Pot Pie Large $ 35.95 Subtotal $ 35.95 Shipping $ 52.38 Taxes $ 2.16 …" at bounding box center [810, 471] width 368 height 2066
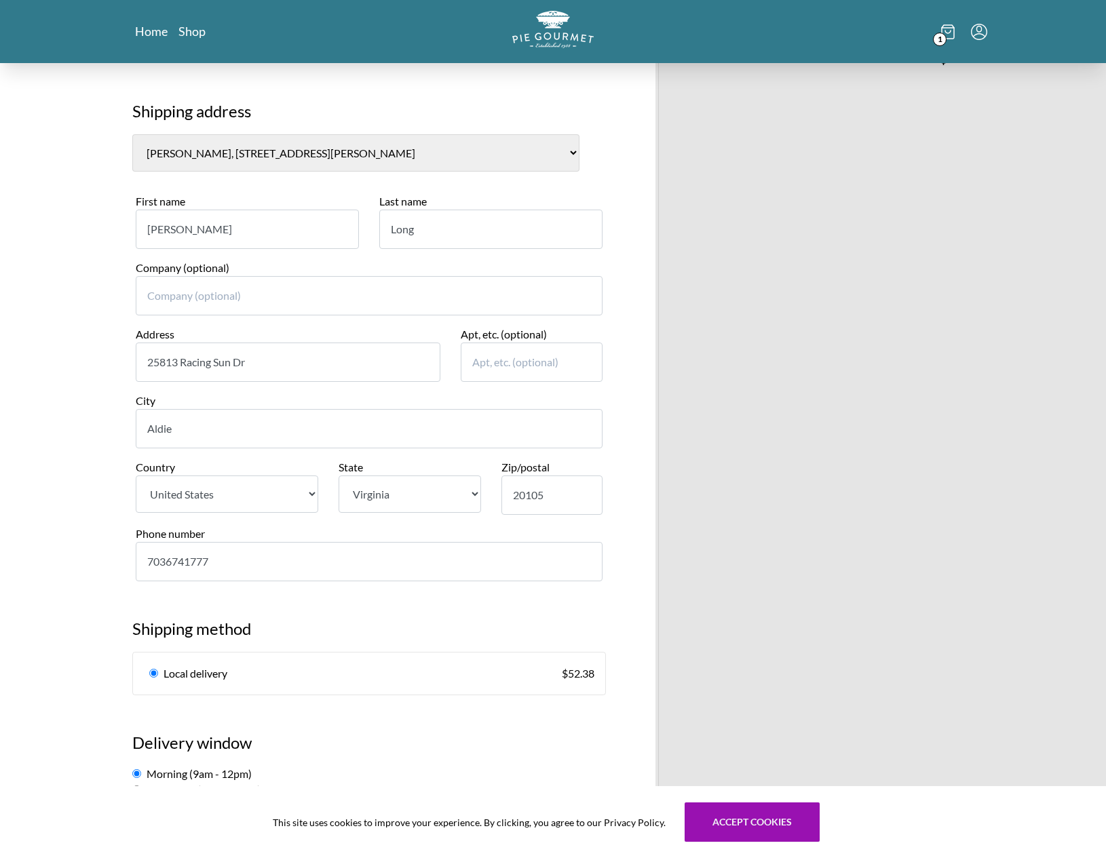
scroll to position [621, 0]
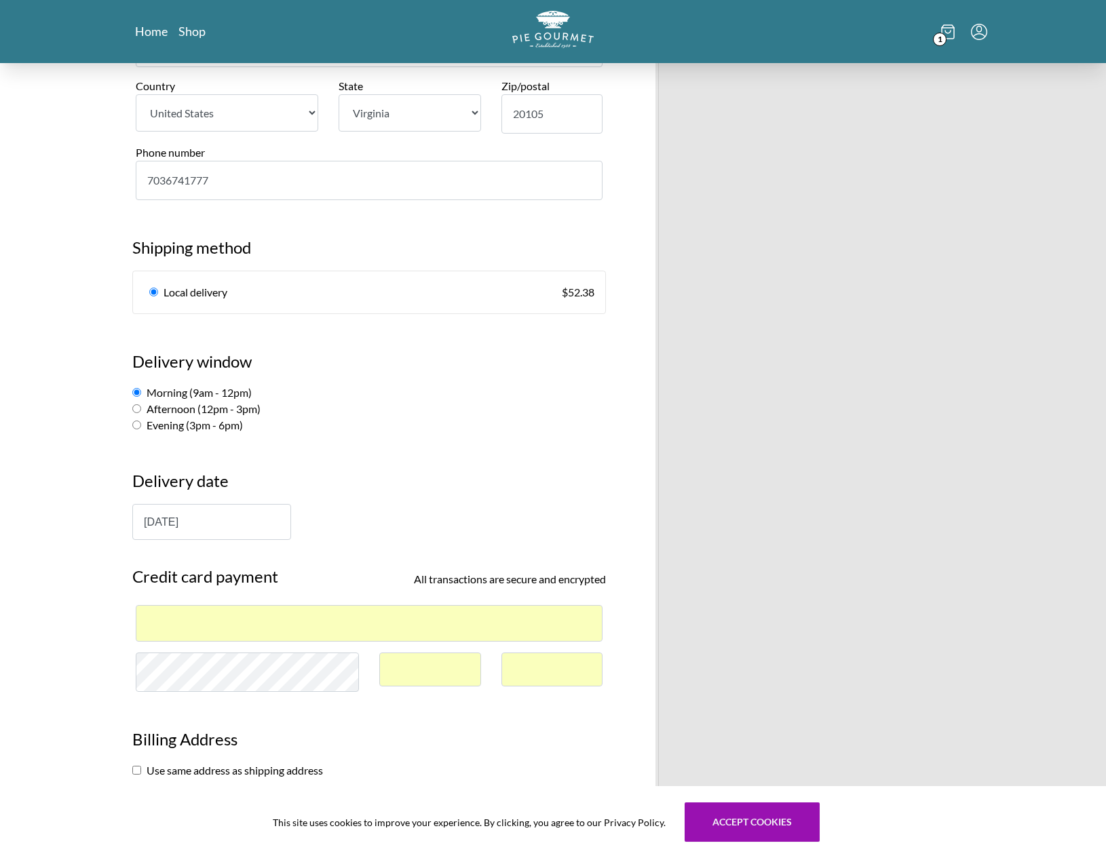
click at [398, 610] on div "7" at bounding box center [369, 623] width 467 height 36
click at [370, 614] on div "7" at bounding box center [369, 623] width 467 height 36
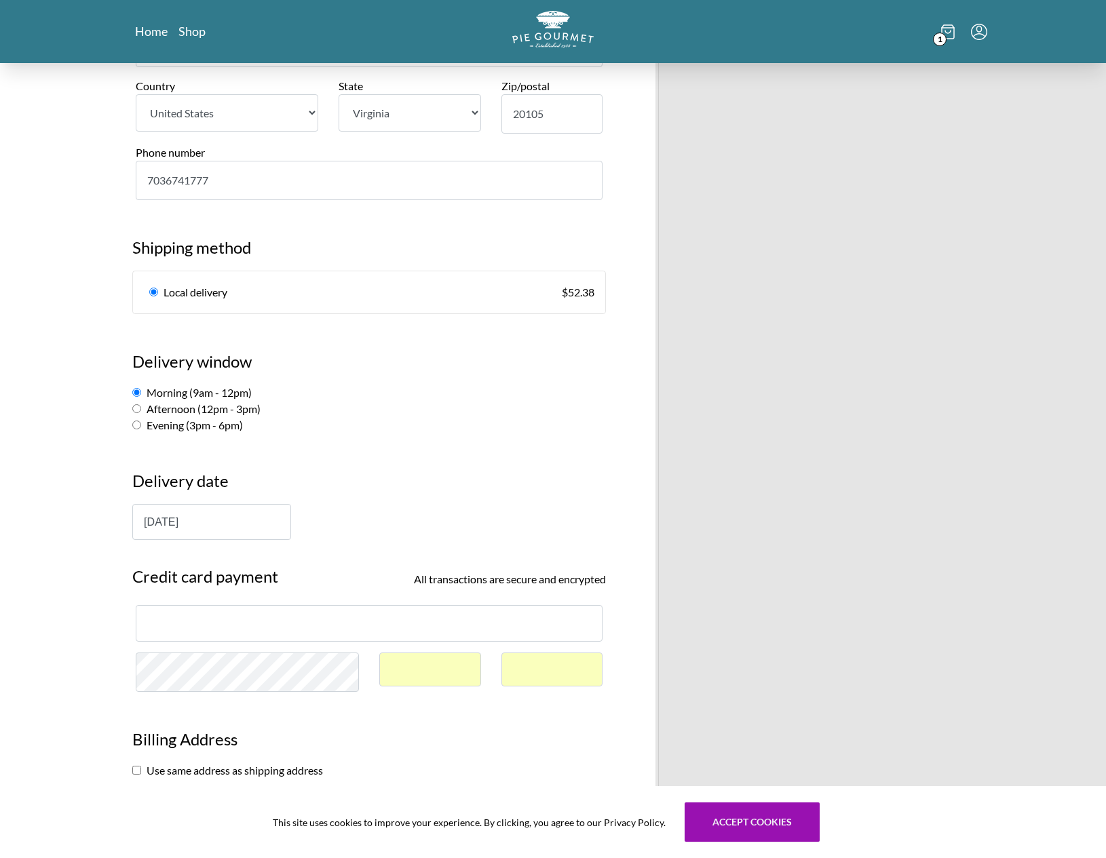
click at [410, 676] on div "7" at bounding box center [430, 670] width 102 height 35
click at [389, 617] on div "7" at bounding box center [369, 623] width 467 height 36
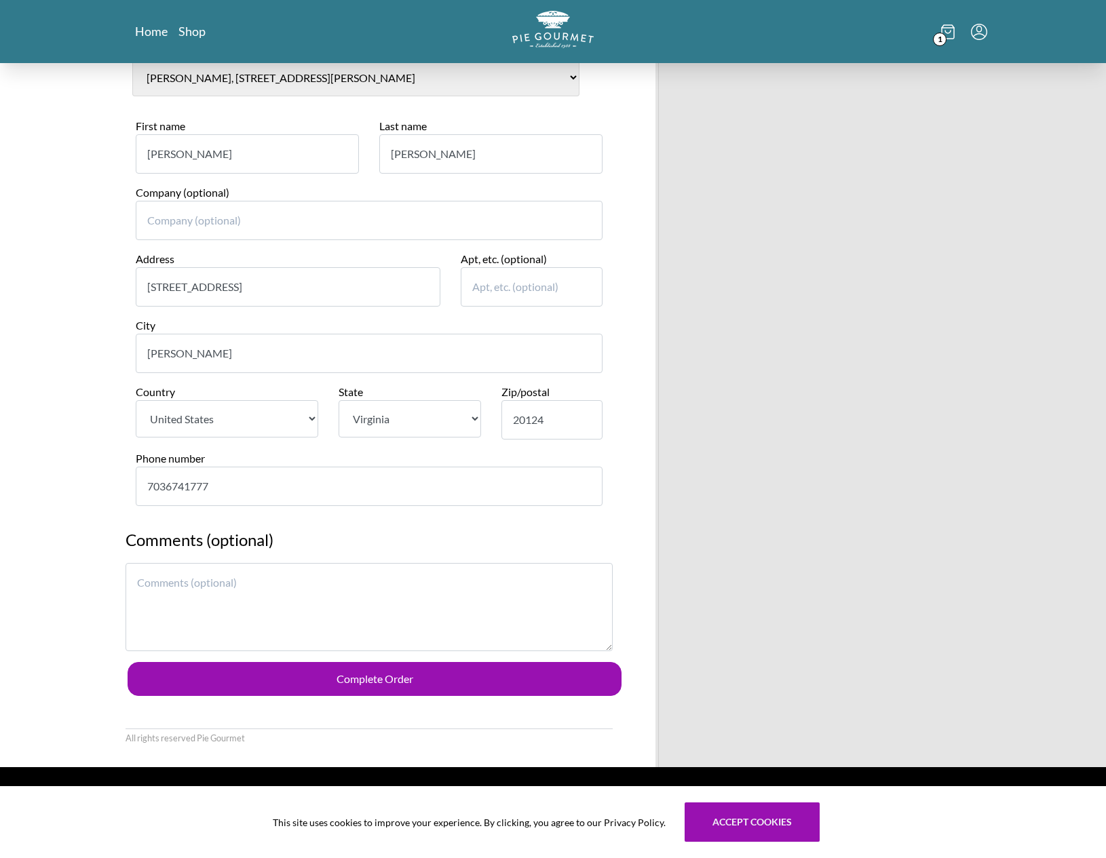
scroll to position [1410, 0]
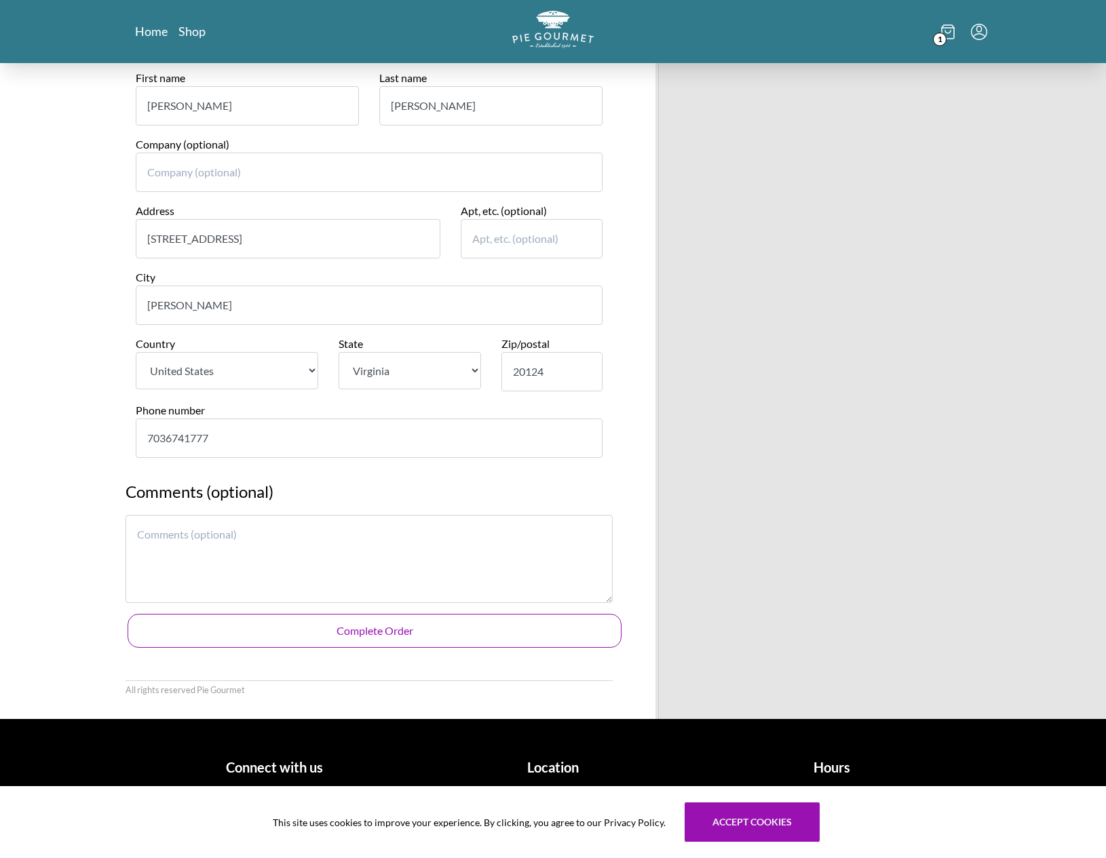
click at [422, 629] on button "Complete Order" at bounding box center [375, 631] width 494 height 34
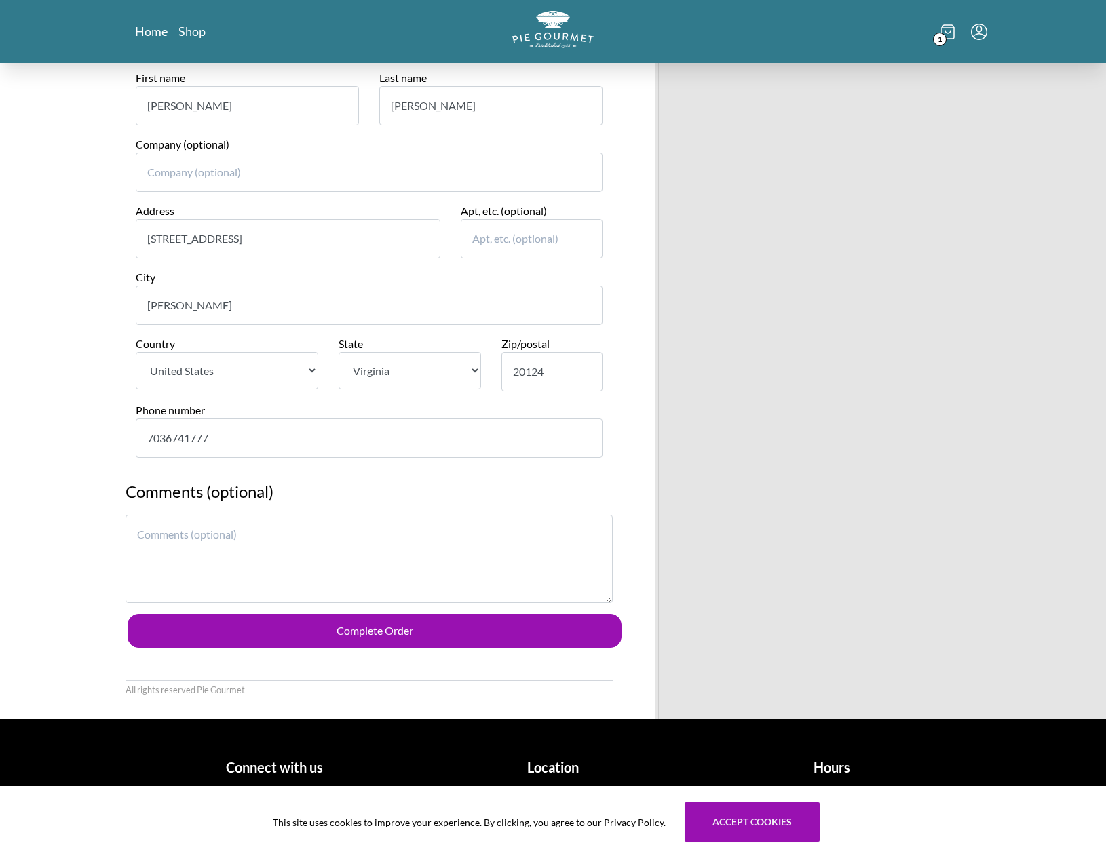
click at [301, 543] on textarea at bounding box center [368, 559] width 487 height 88
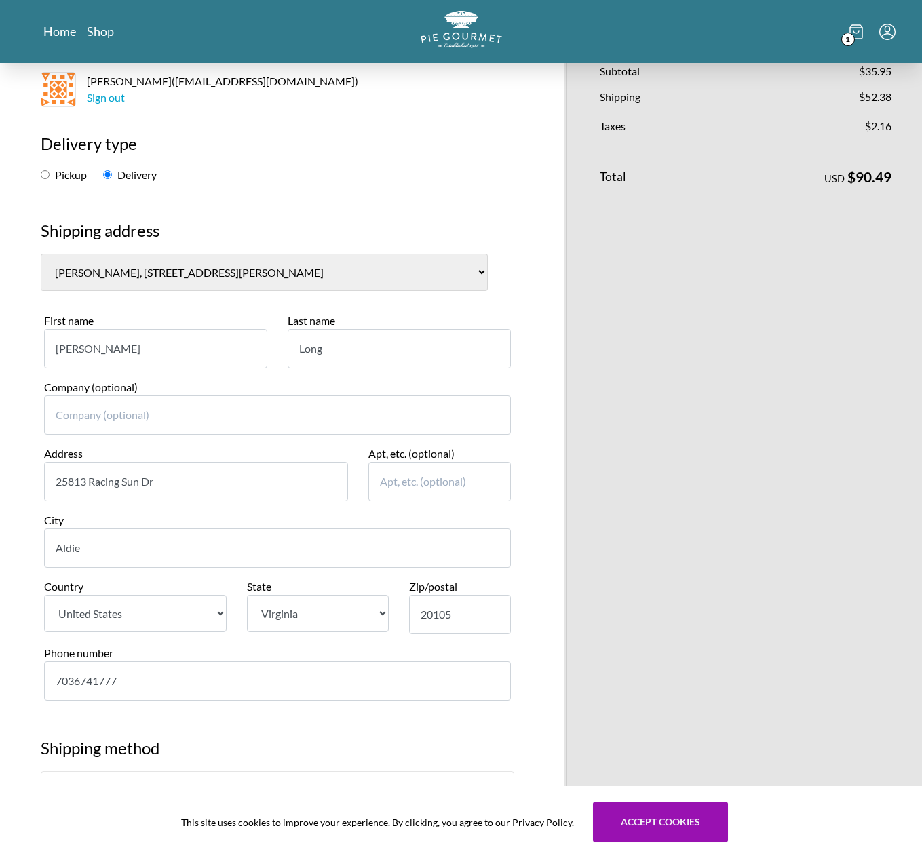
scroll to position [0, 0]
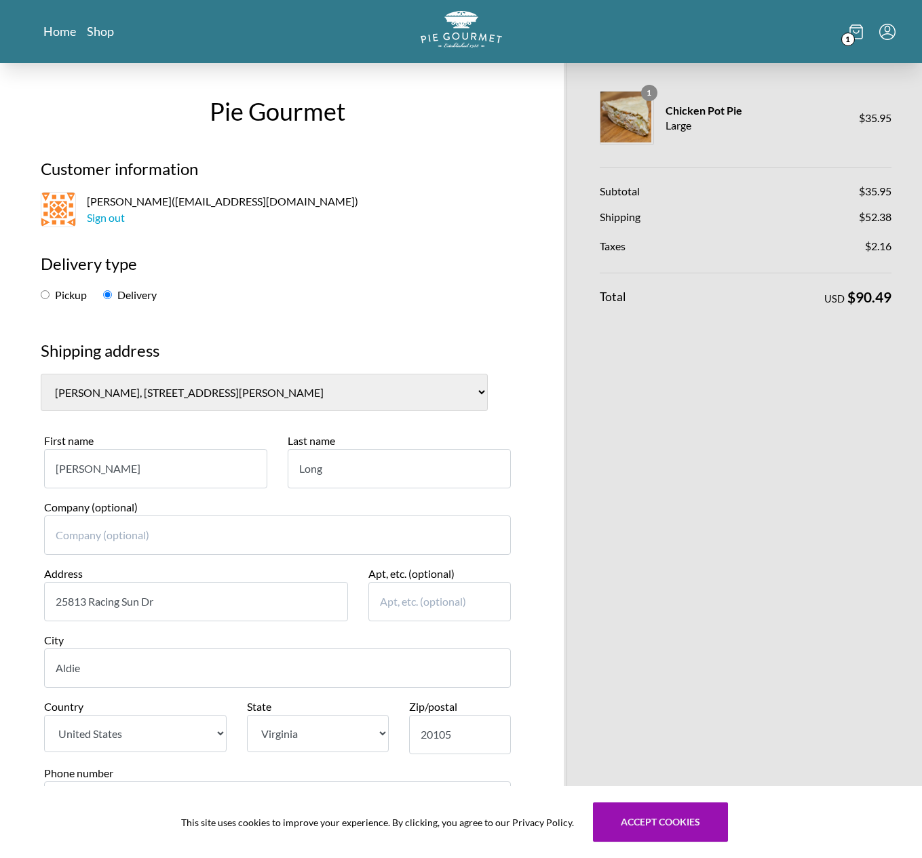
click at [119, 389] on select "[PERSON_NAME], [STREET_ADDRESS][PERSON_NAME] [PERSON_NAME], [STREET_ADDRESS][GE…" at bounding box center [264, 392] width 447 height 37
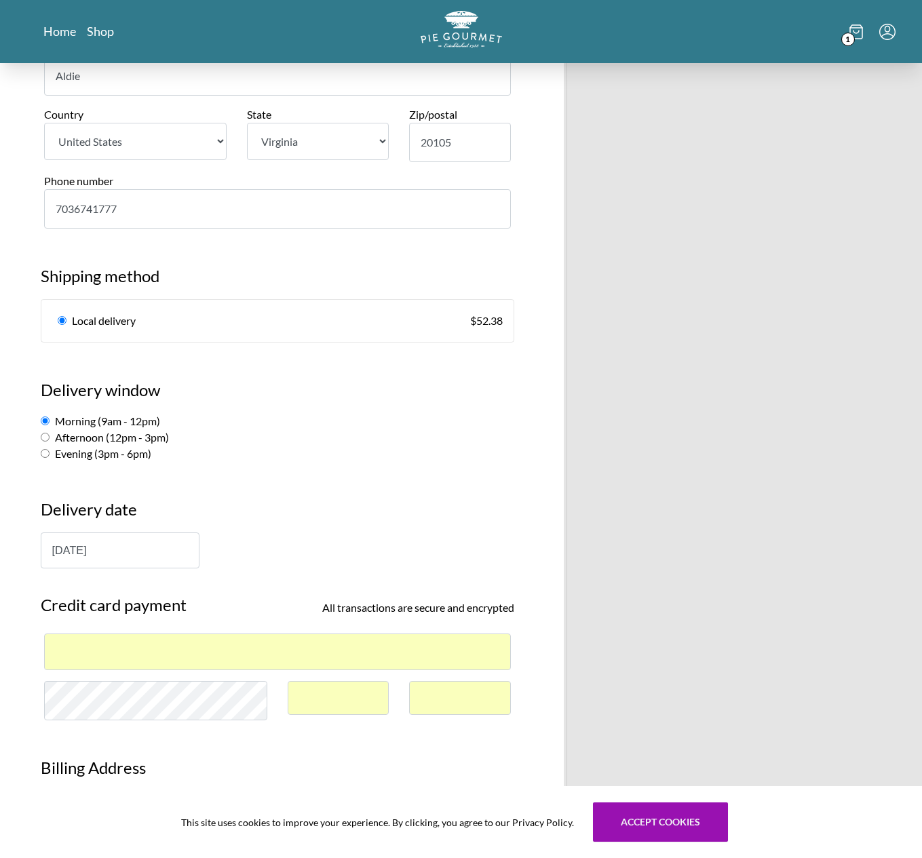
scroll to position [613, 0]
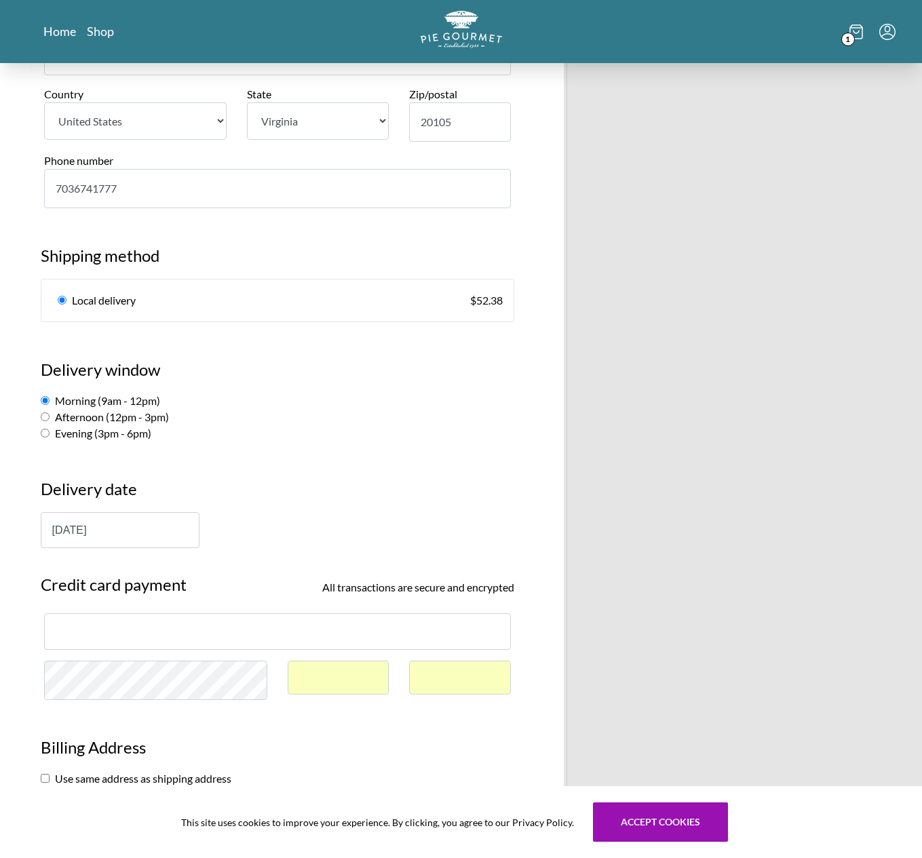
click at [346, 690] on div "7" at bounding box center [339, 678] width 102 height 35
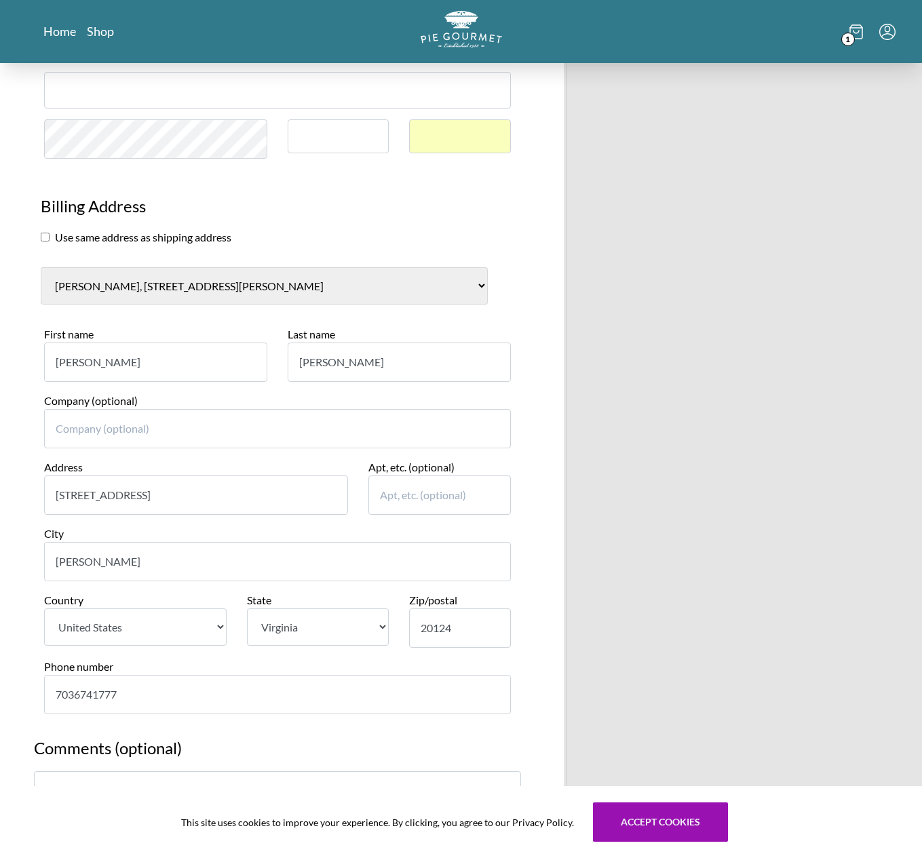
scroll to position [1410, 0]
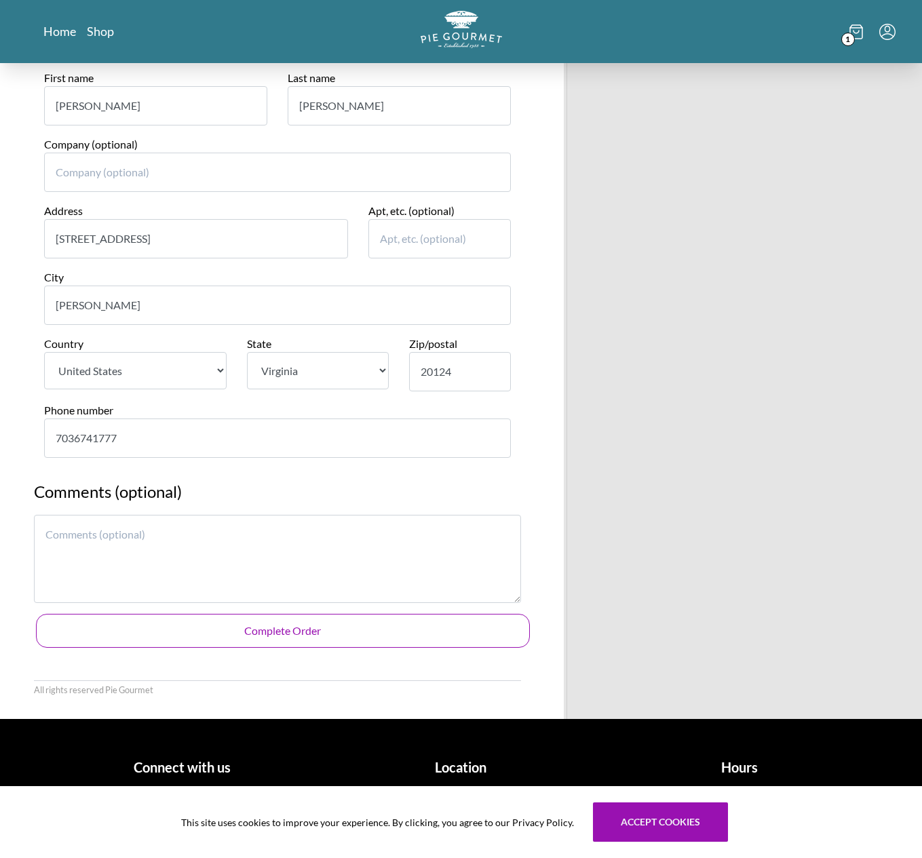
click at [341, 625] on button "Complete Order" at bounding box center [283, 631] width 494 height 34
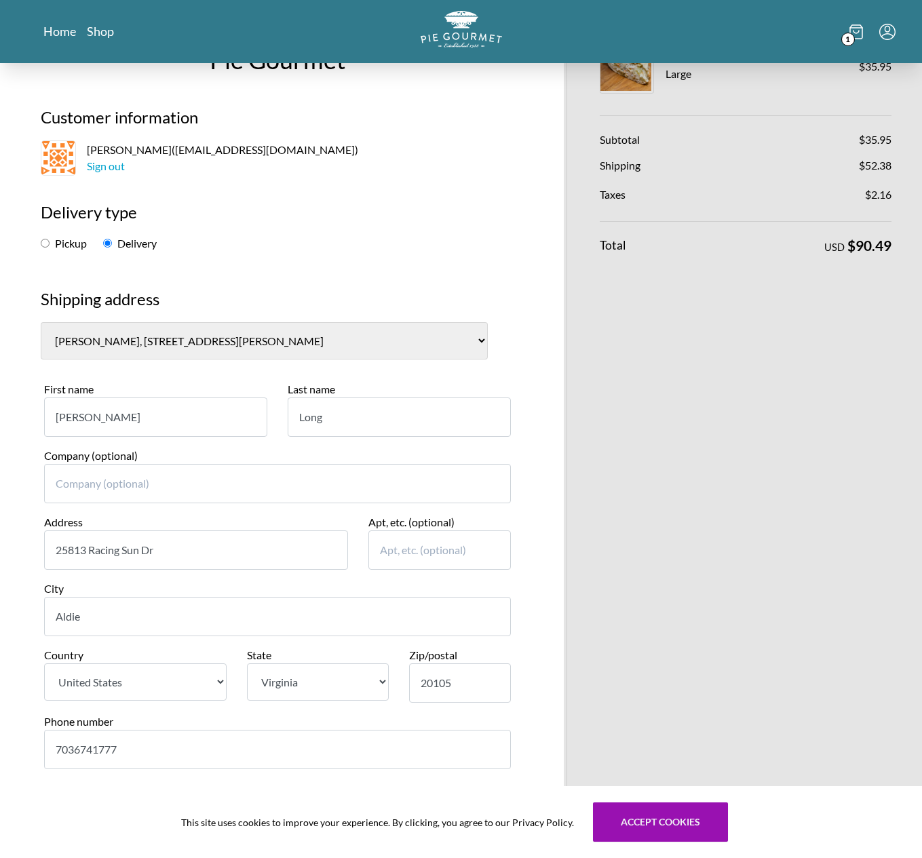
scroll to position [0, 0]
